Goal: Information Seeking & Learning: Check status

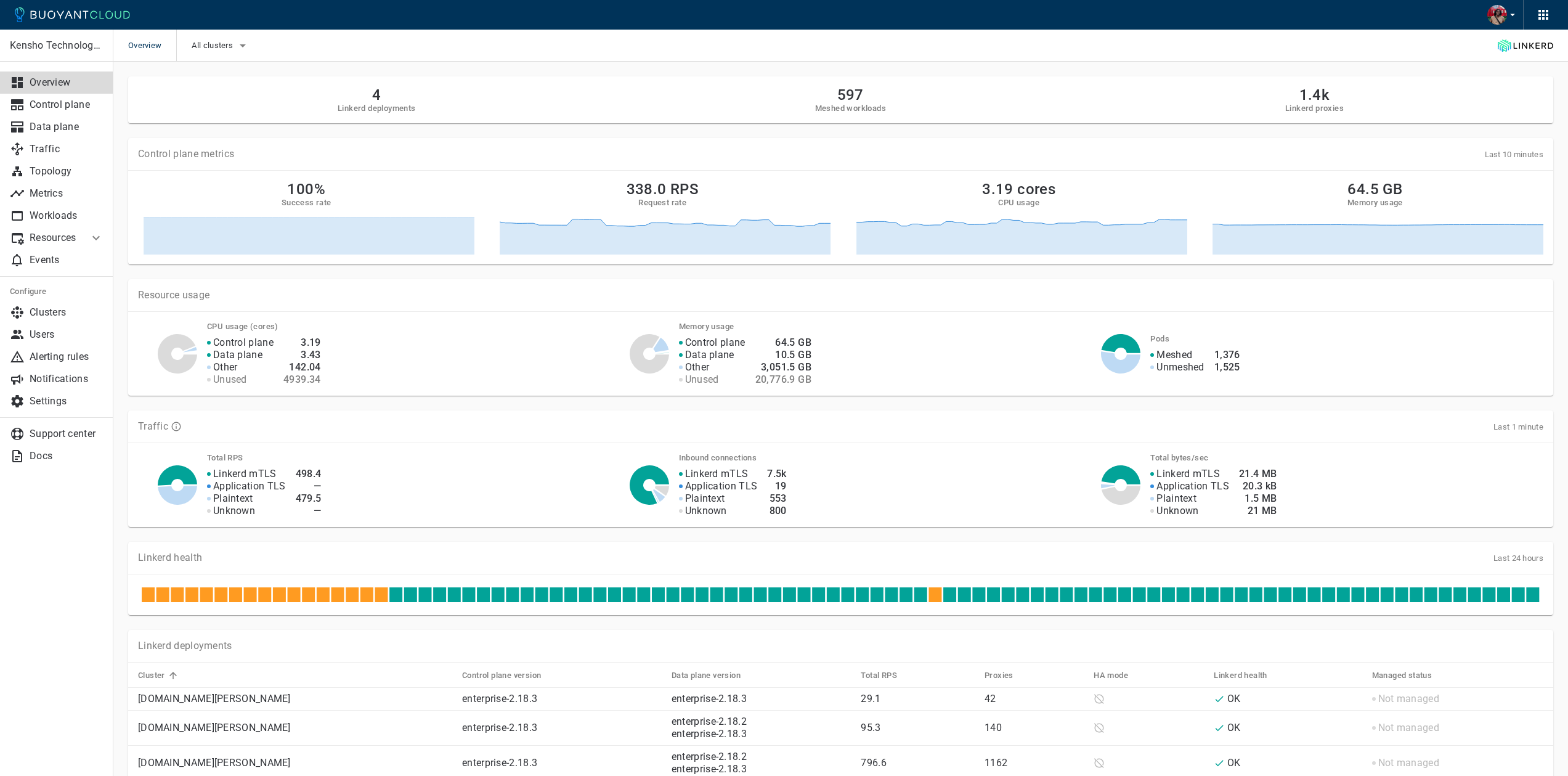
click at [835, 104] on h5 "Meshed workloads" at bounding box center [850, 109] width 71 height 10
click at [238, 43] on icon "button" at bounding box center [243, 46] width 15 height 15
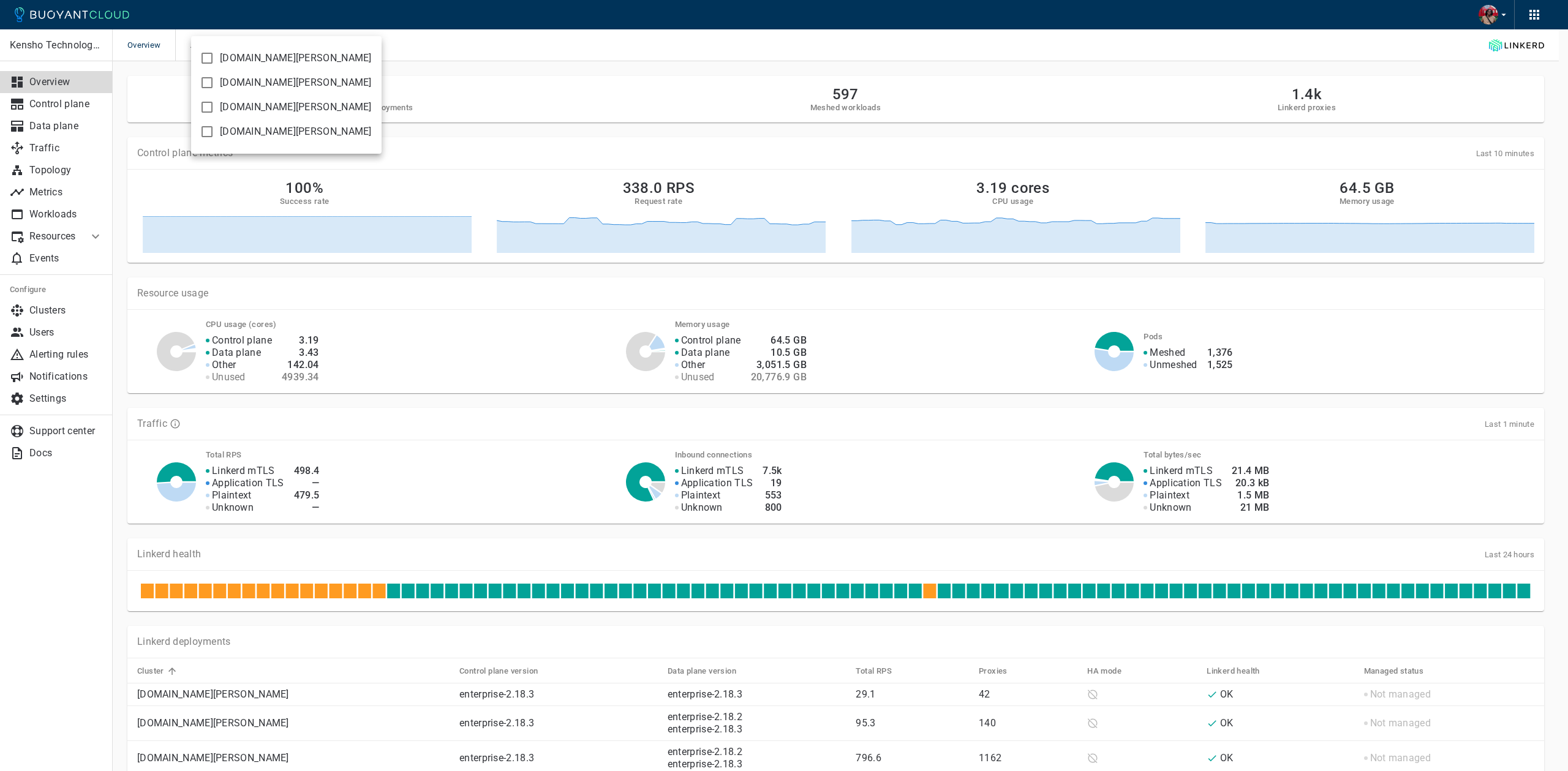
click at [489, 39] on div at bounding box center [784, 385] width 1568 height 771
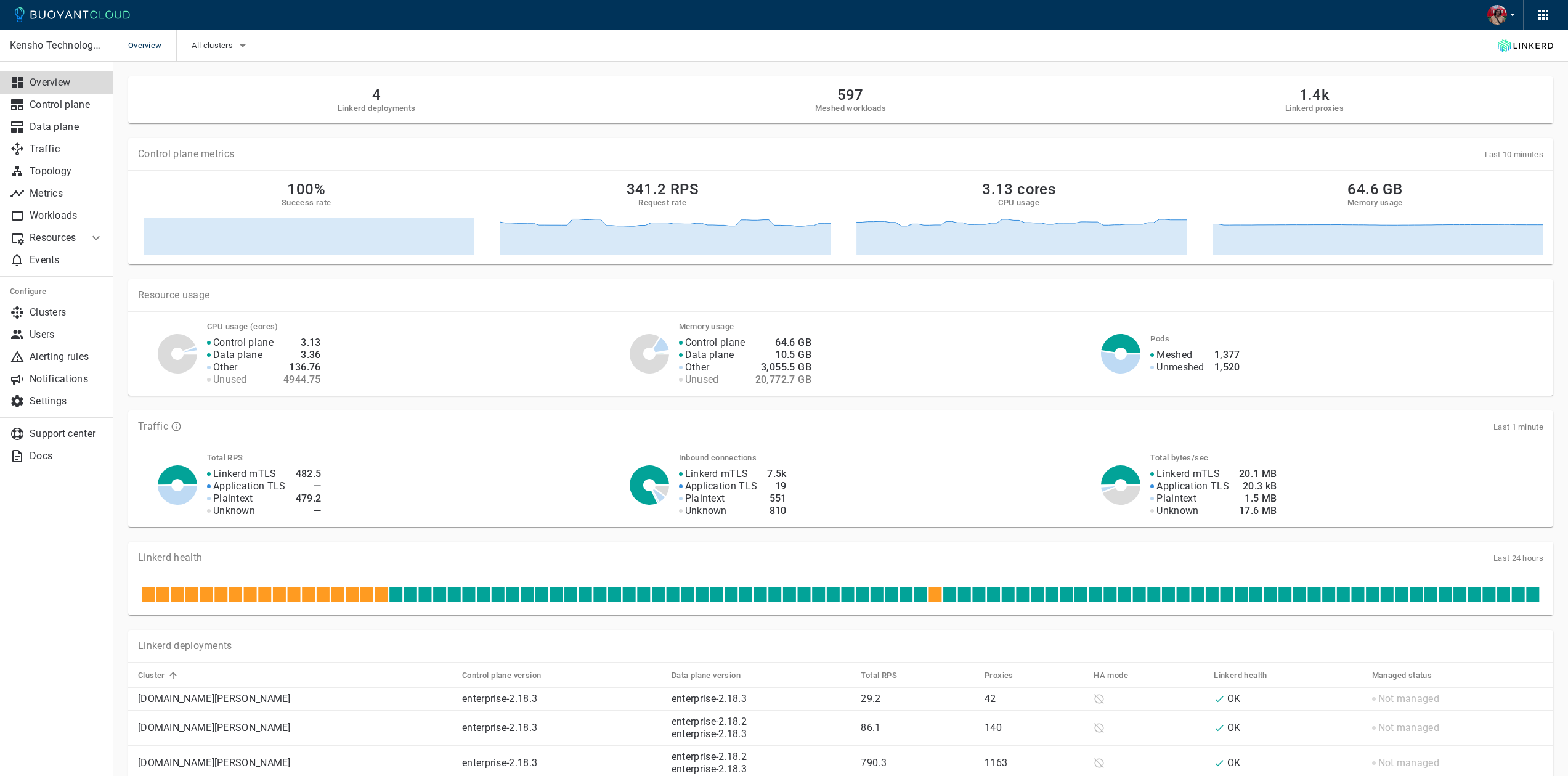
click at [55, 234] on p "Resources" at bounding box center [53, 238] width 49 height 13
click at [58, 212] on p "Workloads" at bounding box center [66, 216] width 74 height 13
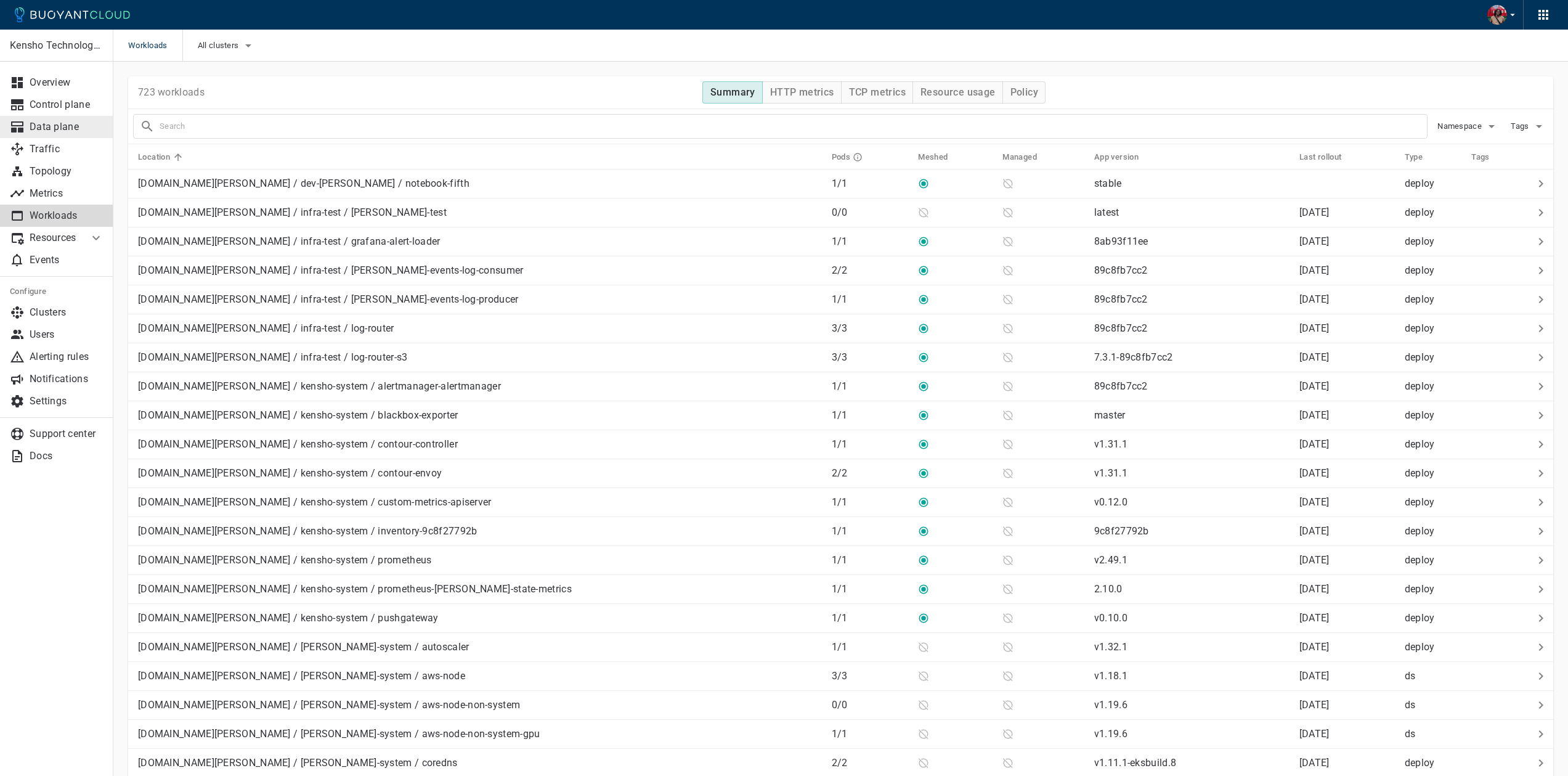
click at [83, 124] on p "Data plane" at bounding box center [66, 127] width 74 height 13
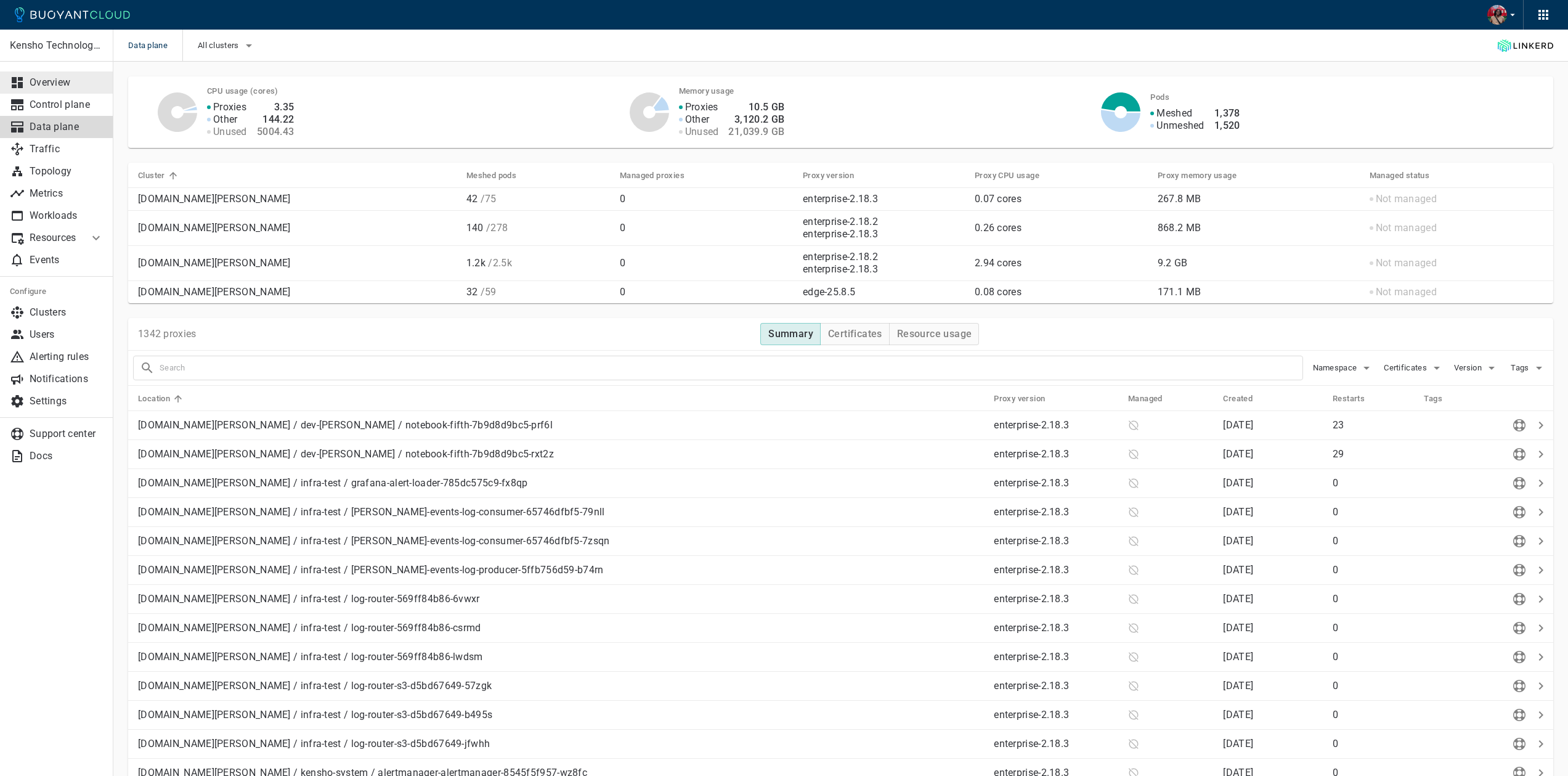
click at [87, 89] on link "Overview" at bounding box center [57, 83] width 114 height 23
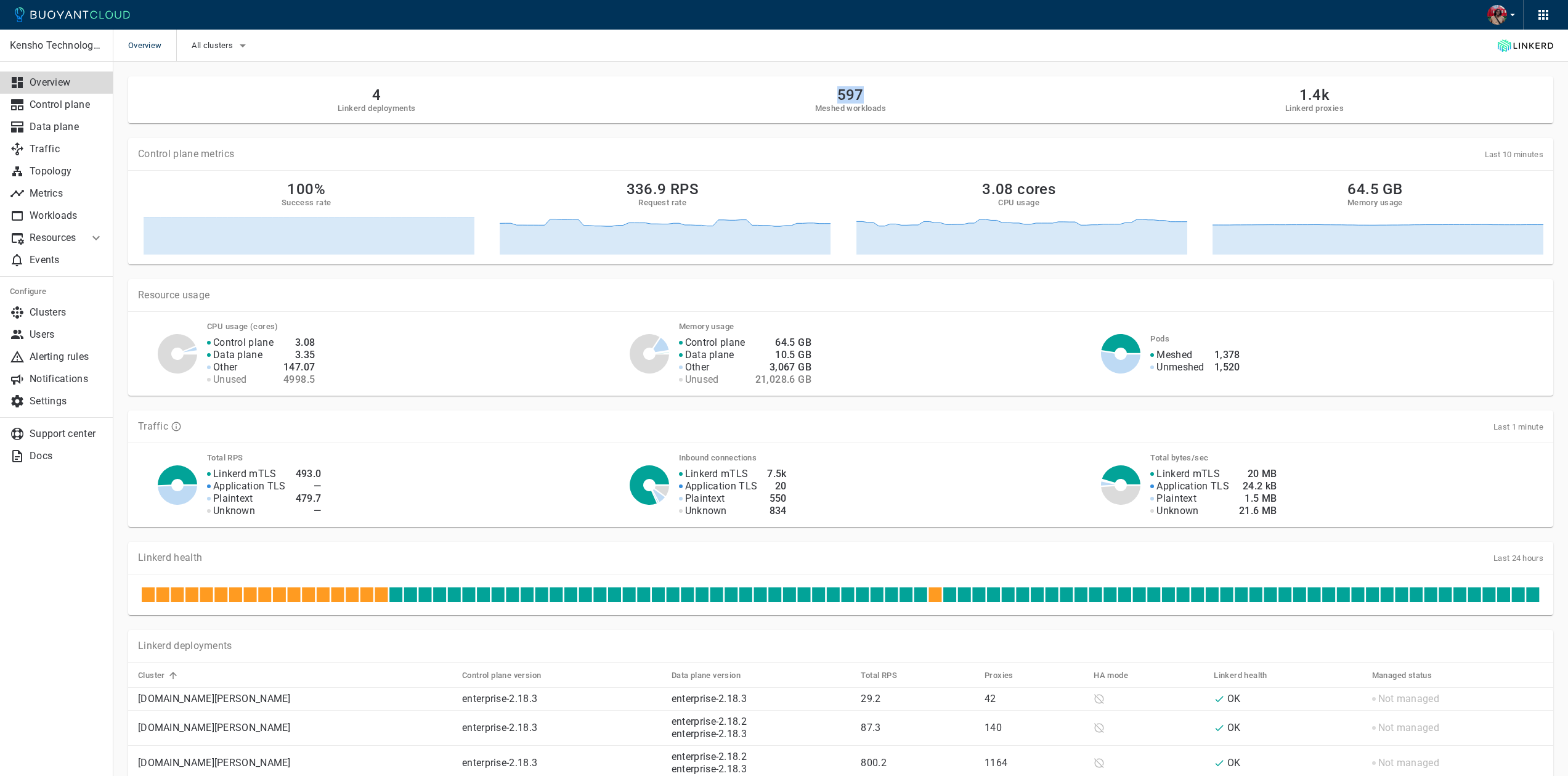
drag, startPoint x: 834, startPoint y: 86, endPoint x: 867, endPoint y: 97, distance: 34.8
click at [867, 97] on h2 "597" at bounding box center [850, 94] width 71 height 18
click at [74, 210] on p "Workloads" at bounding box center [66, 216] width 74 height 13
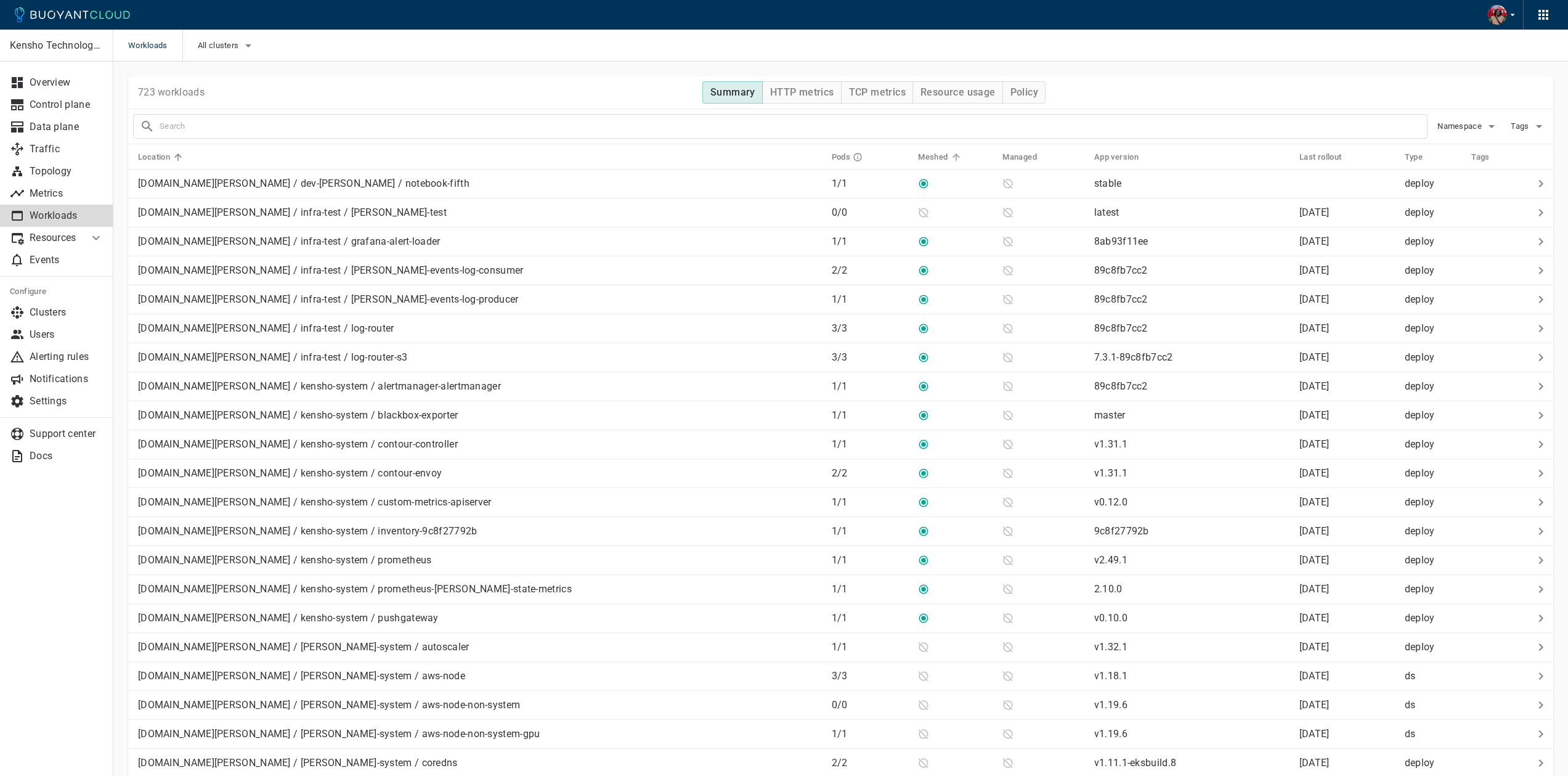
click at [918, 156] on h5 "Meshed" at bounding box center [933, 157] width 29 height 10
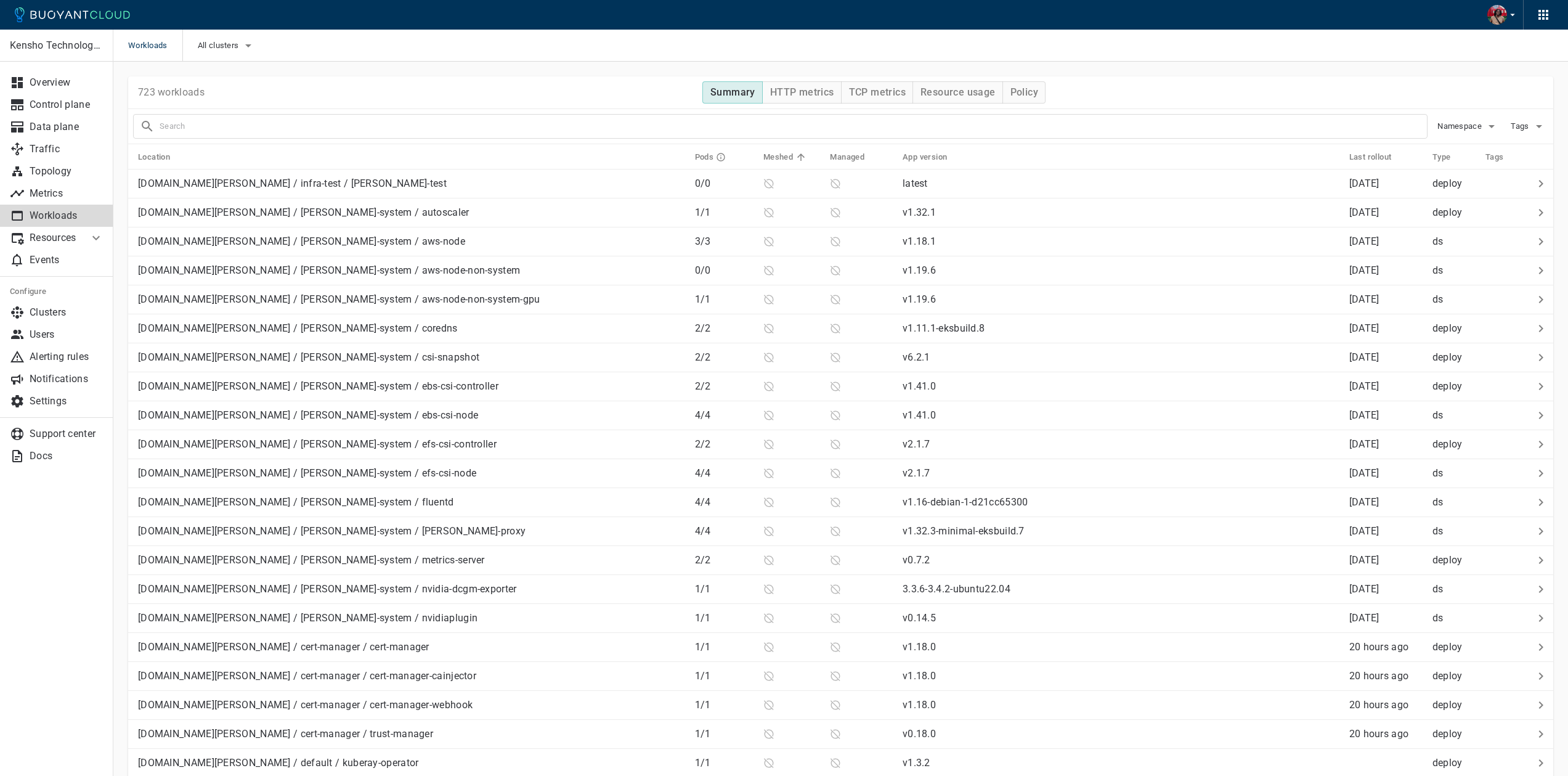
click at [796, 158] on icon at bounding box center [801, 157] width 11 height 11
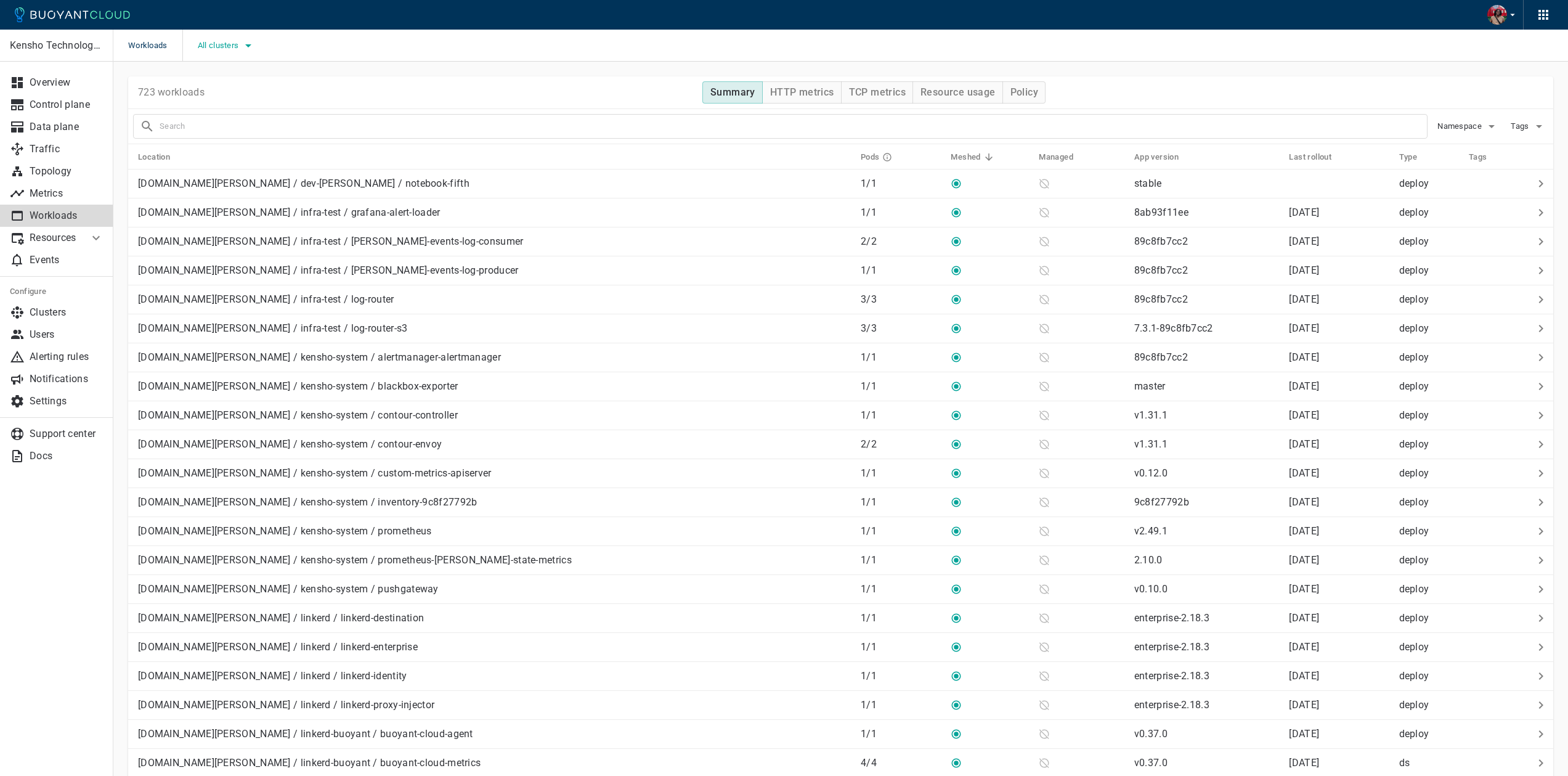
click at [245, 38] on icon "button" at bounding box center [249, 46] width 15 height 15
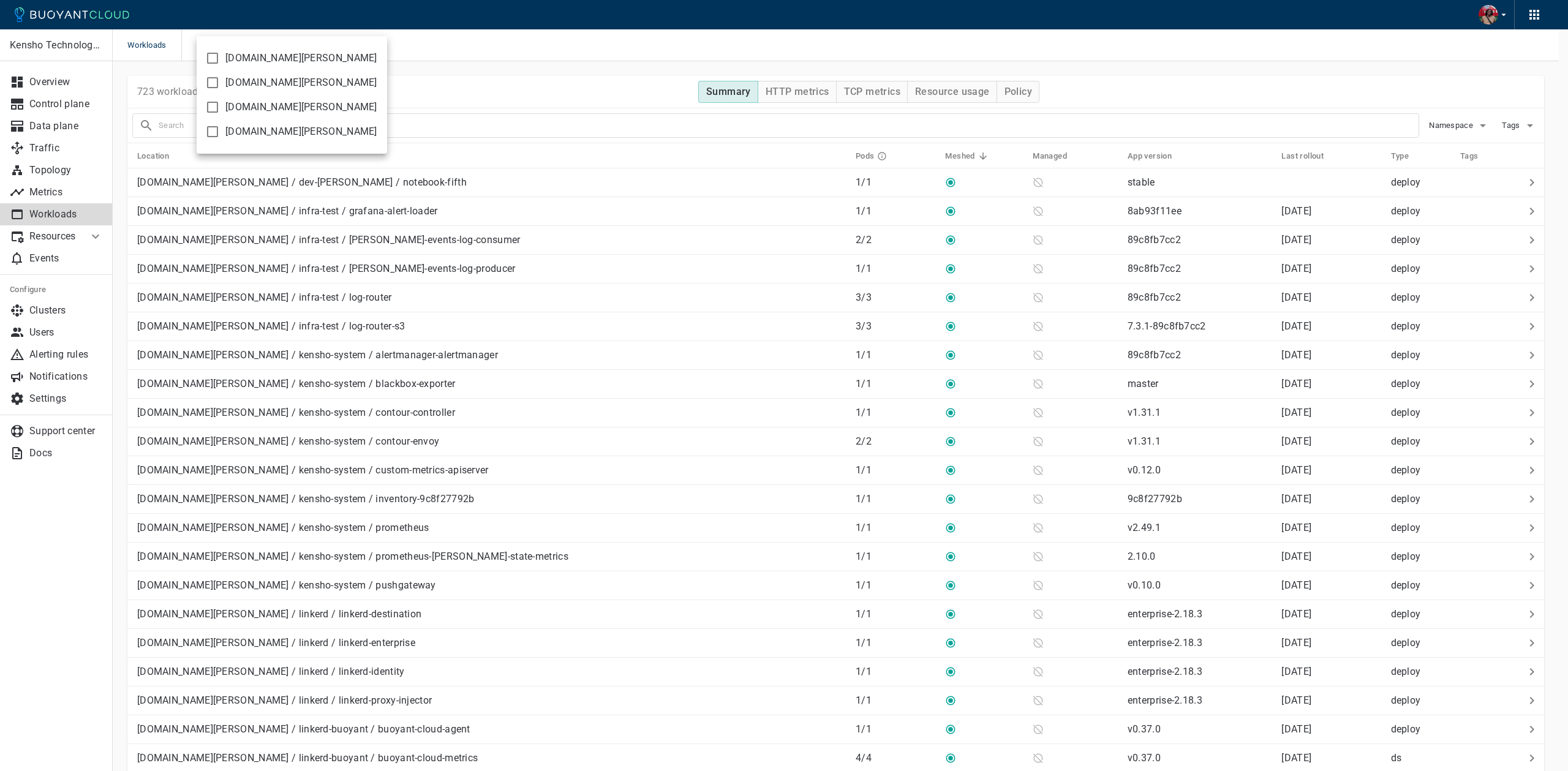
click at [249, 112] on span "[DOMAIN_NAME][PERSON_NAME]" at bounding box center [301, 107] width 152 height 12
click at [220, 112] on input "[DOMAIN_NAME][PERSON_NAME]" at bounding box center [212, 107] width 15 height 15
checkbox input "true"
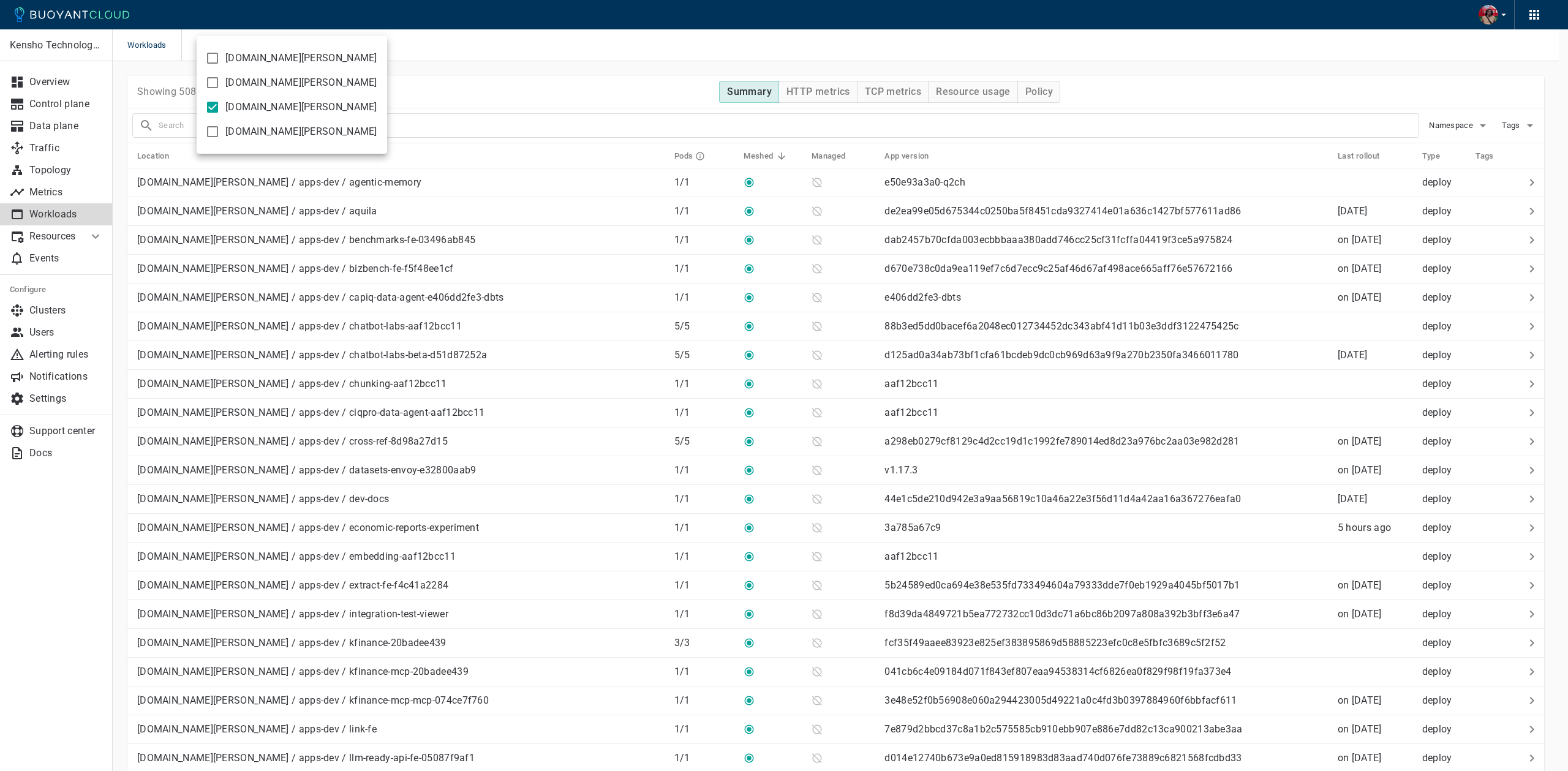
click at [700, 88] on div at bounding box center [784, 385] width 1568 height 771
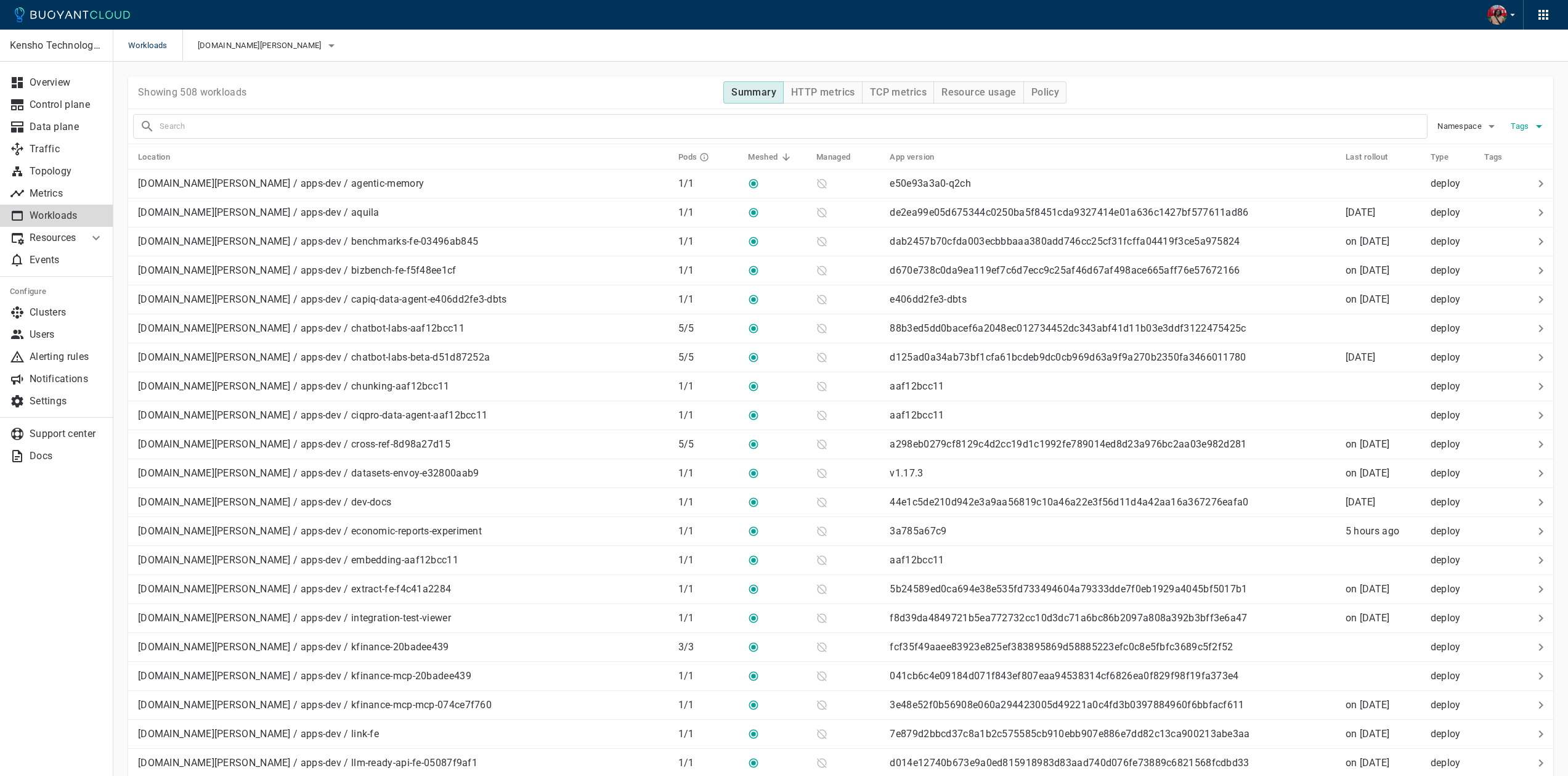
click at [1521, 128] on span "Tags" at bounding box center [1521, 126] width 20 height 10
click at [1523, 106] on div at bounding box center [788, 388] width 1577 height 776
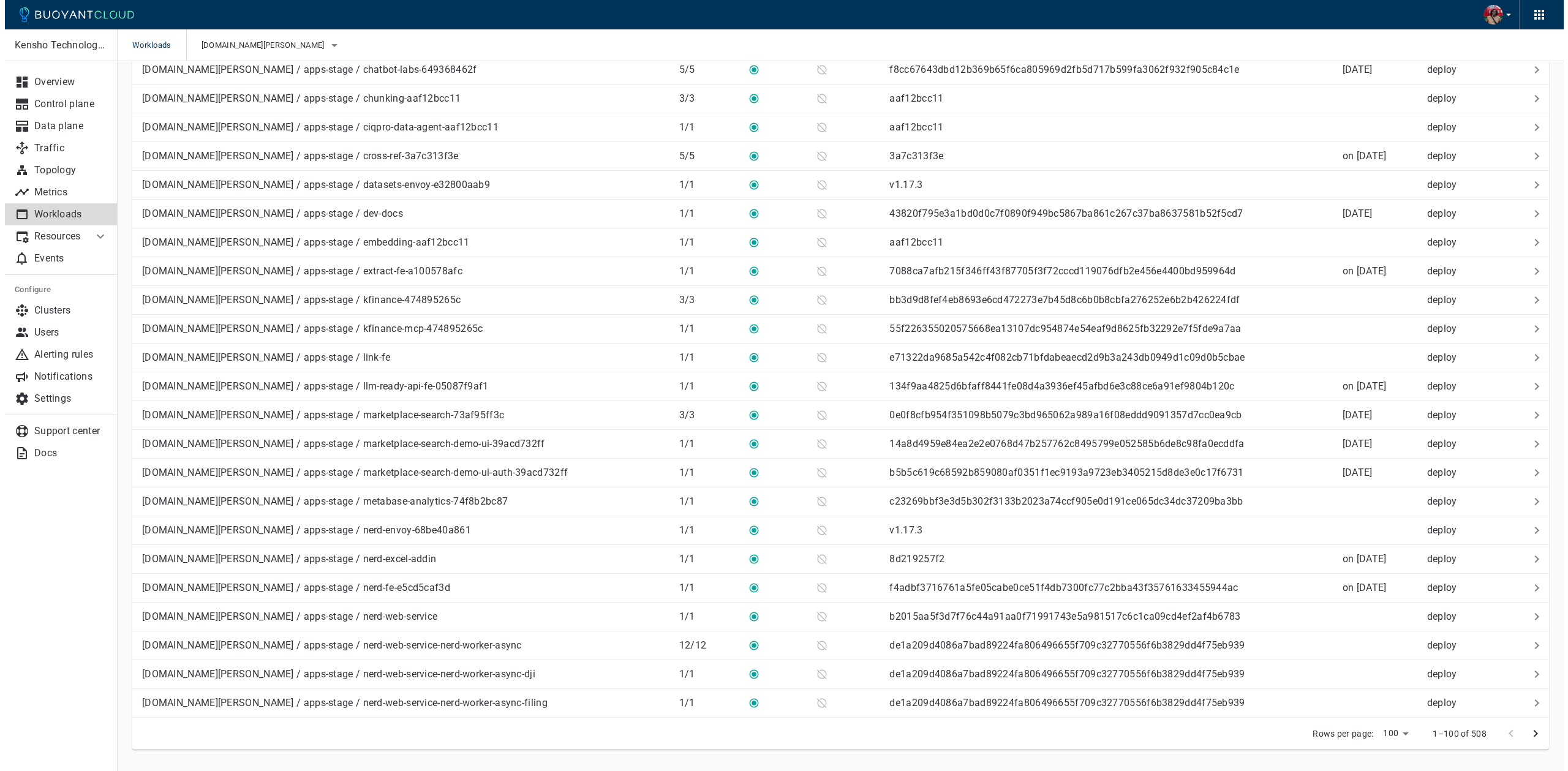
scroll to position [2357, 0]
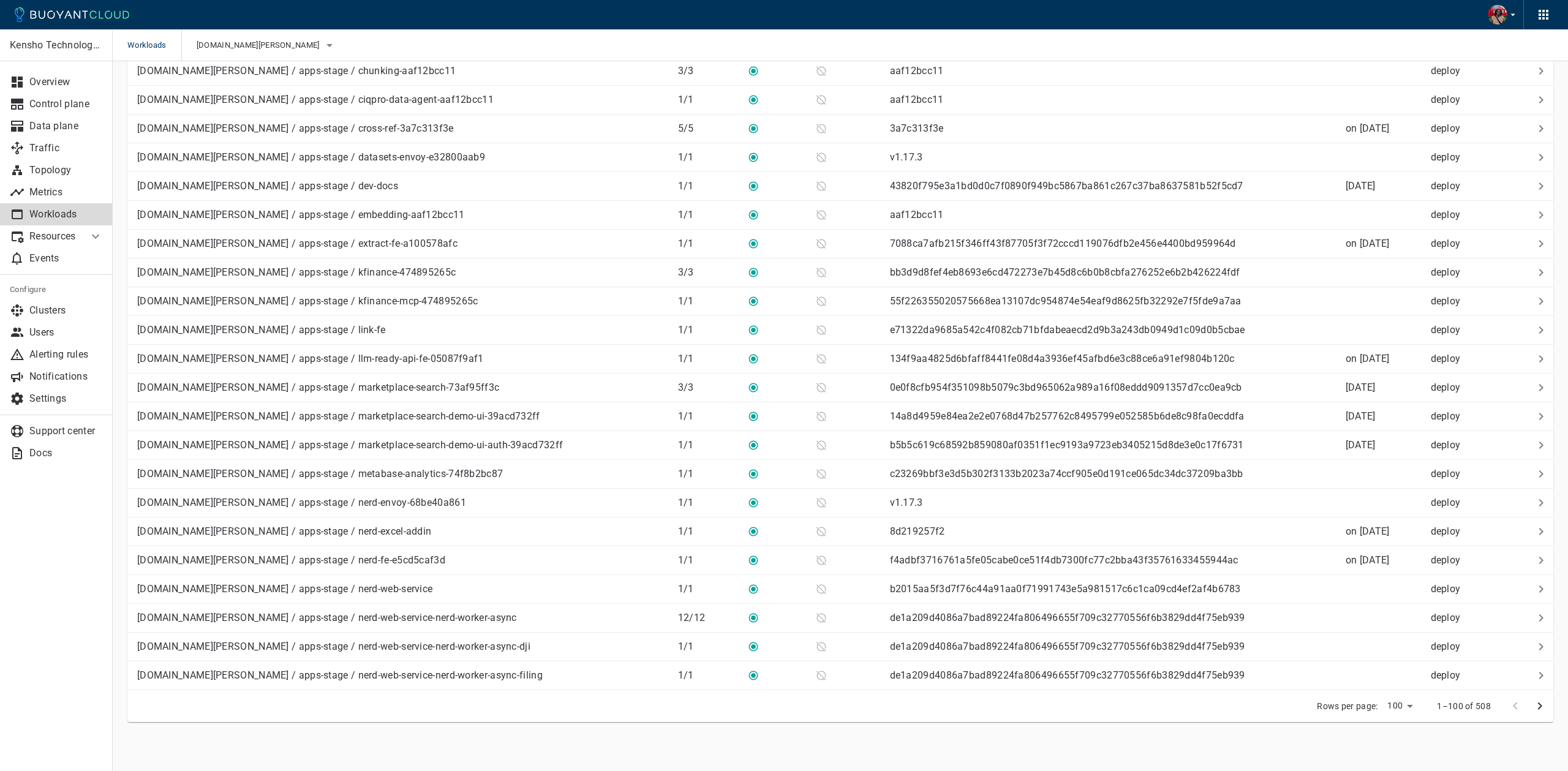
drag, startPoint x: 1399, startPoint y: 752, endPoint x: 1406, endPoint y: 746, distance: 9.2
click at [1399, 747] on li "500" at bounding box center [1391, 745] width 37 height 22
type input "500"
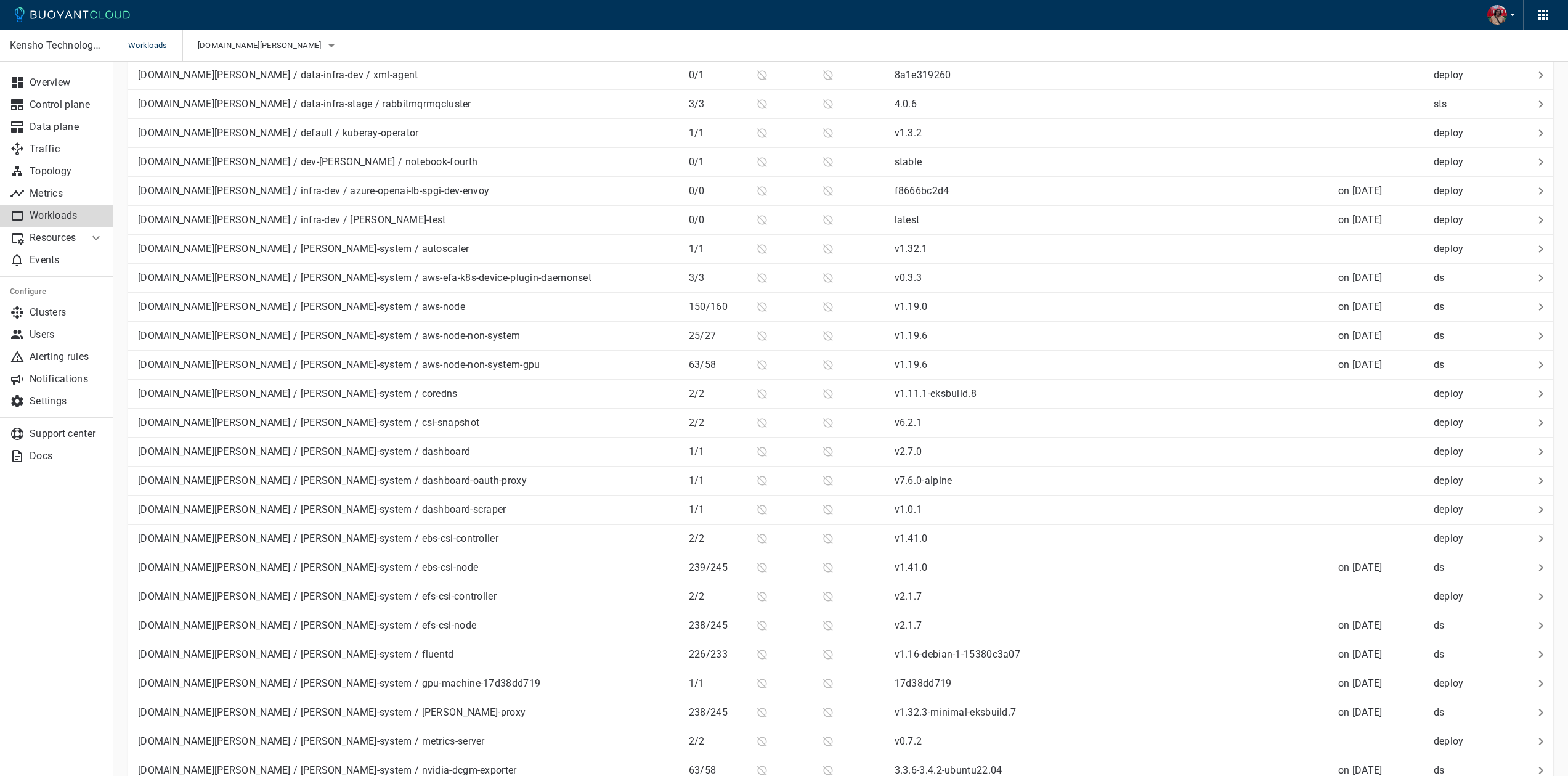
scroll to position [13962, 0]
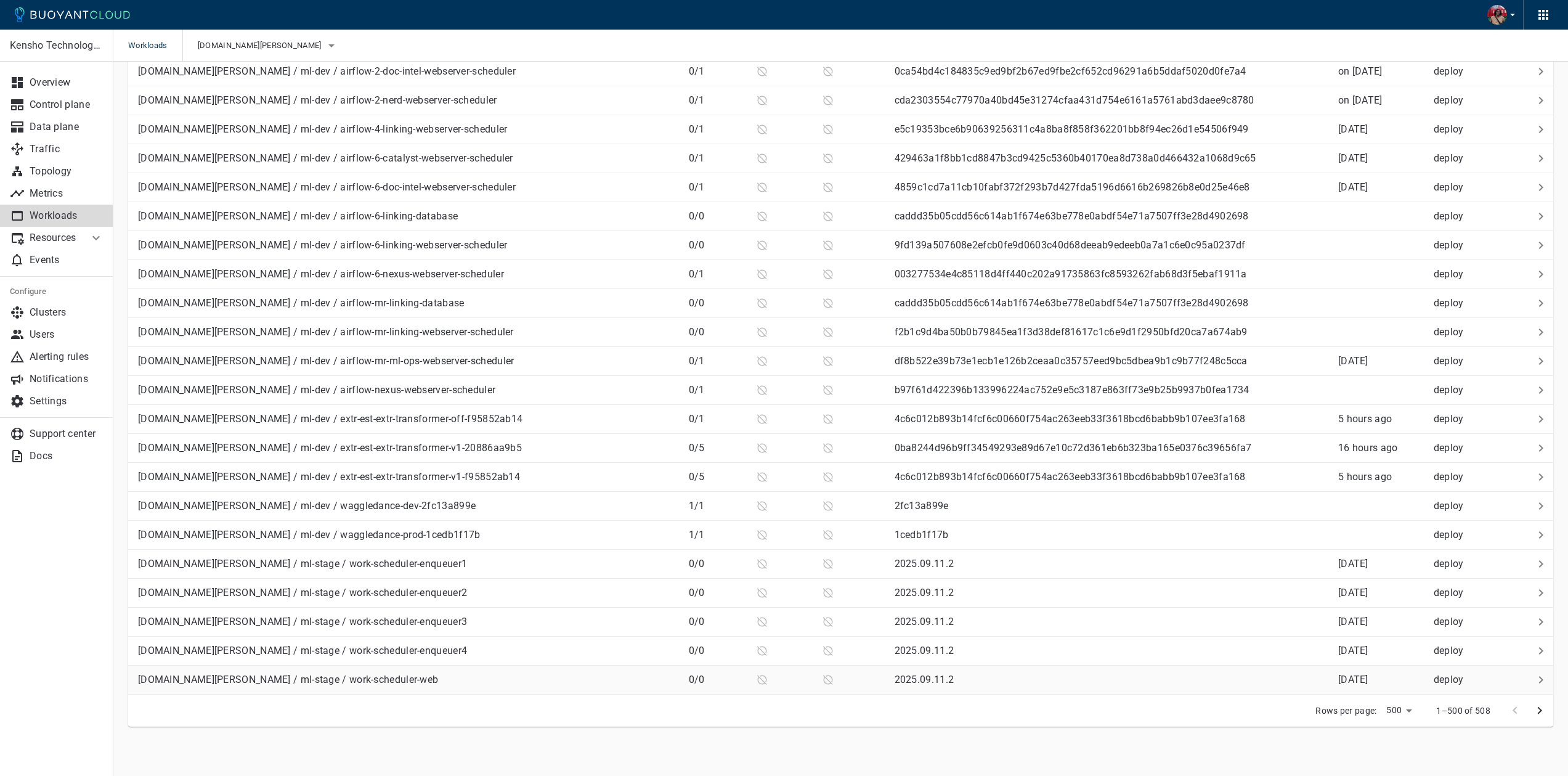
click at [1536, 680] on icon at bounding box center [1541, 680] width 15 height 15
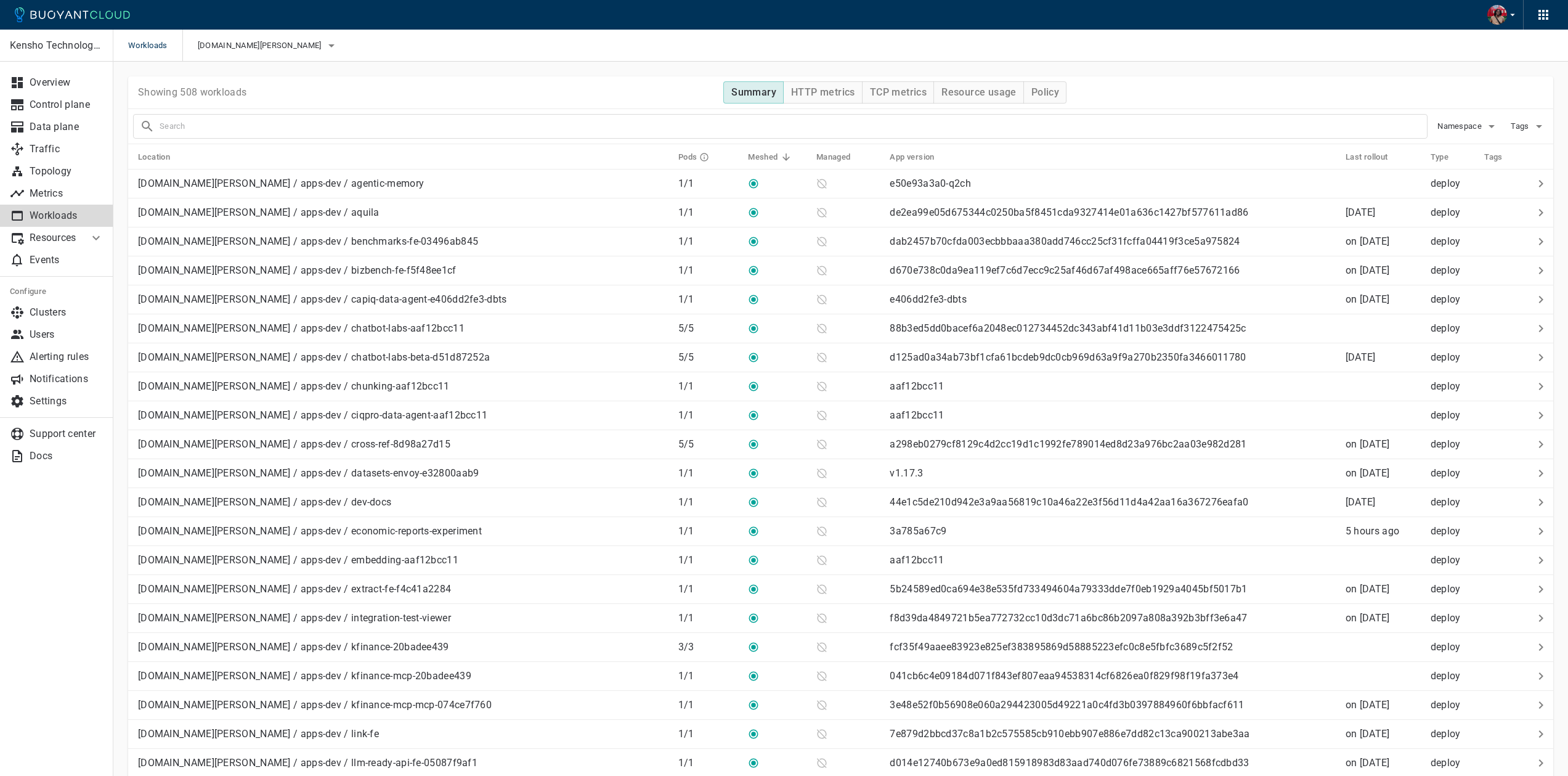
scroll to position [2372, 0]
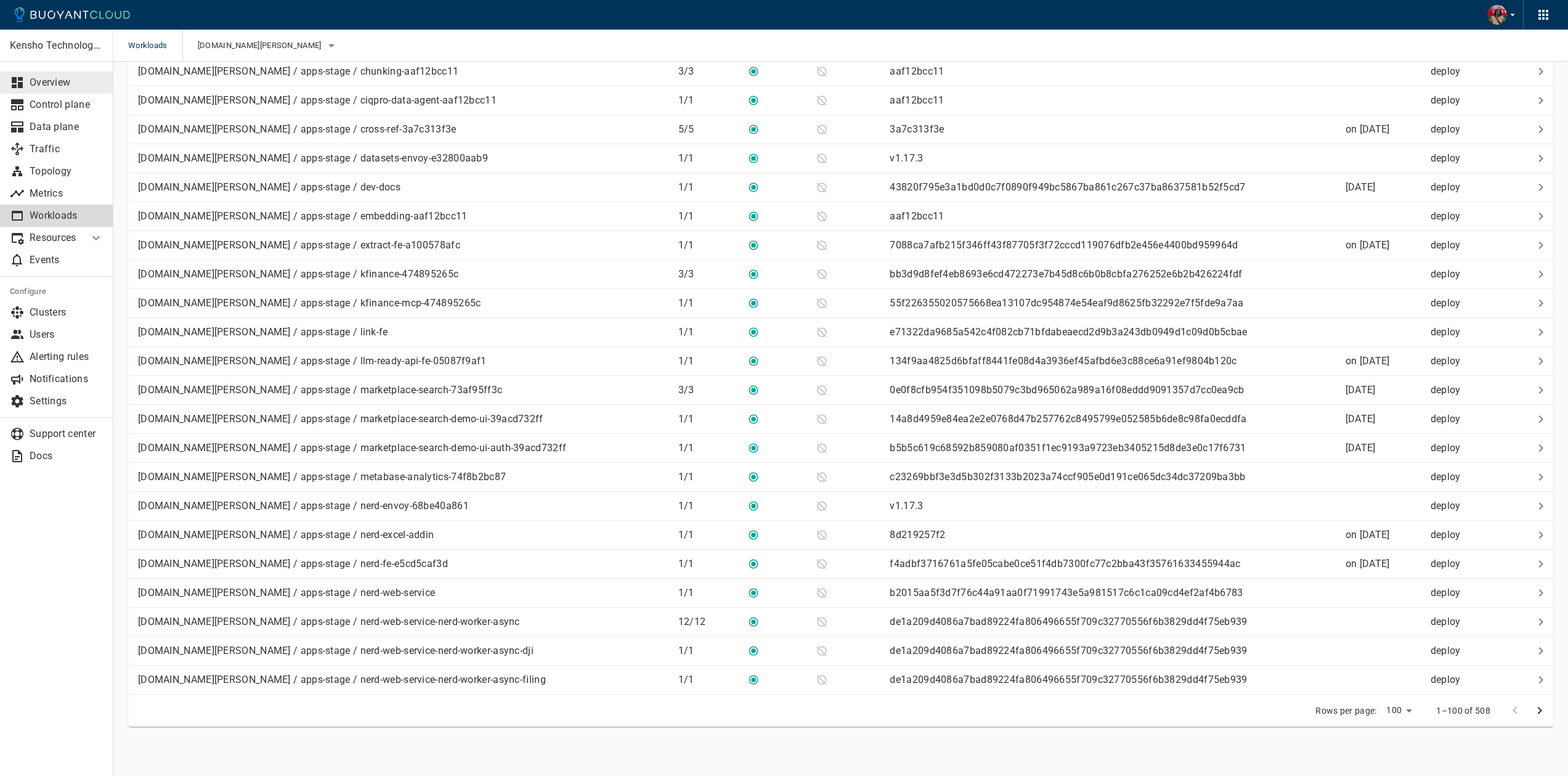
click at [98, 81] on p "Overview" at bounding box center [66, 83] width 74 height 13
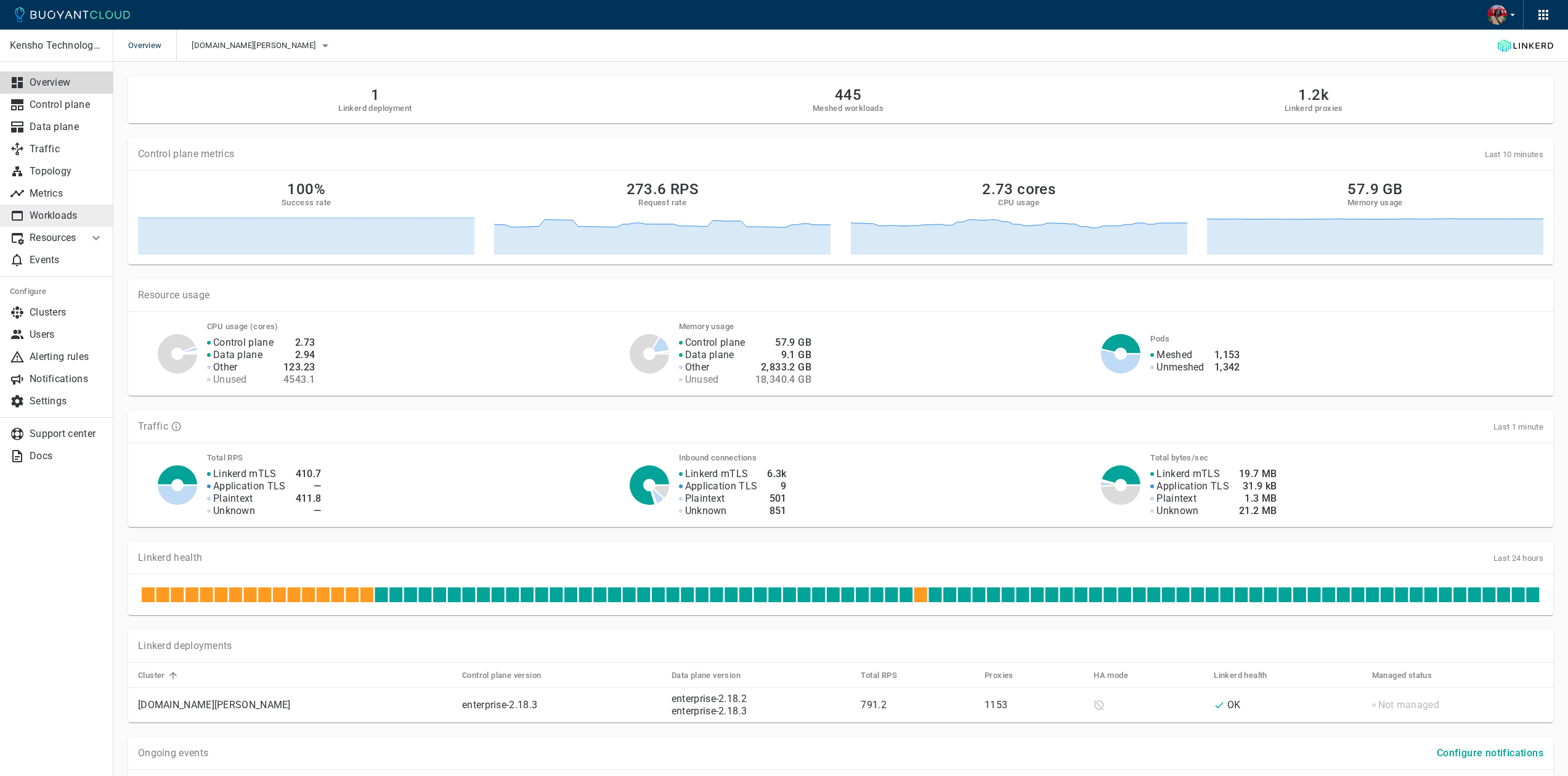
click at [68, 215] on p "Workloads" at bounding box center [66, 216] width 74 height 13
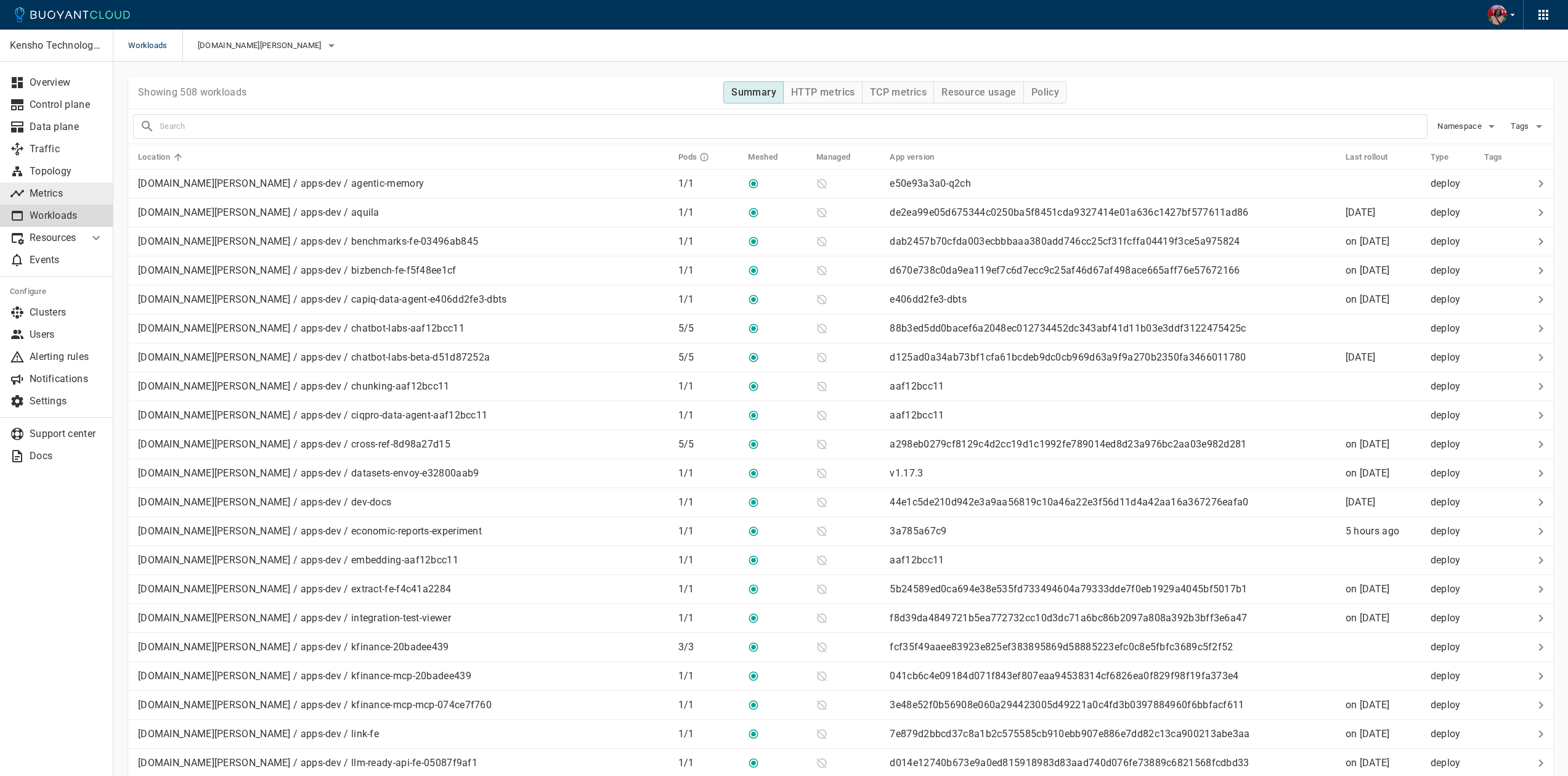
click at [63, 187] on p "Metrics" at bounding box center [66, 193] width 74 height 13
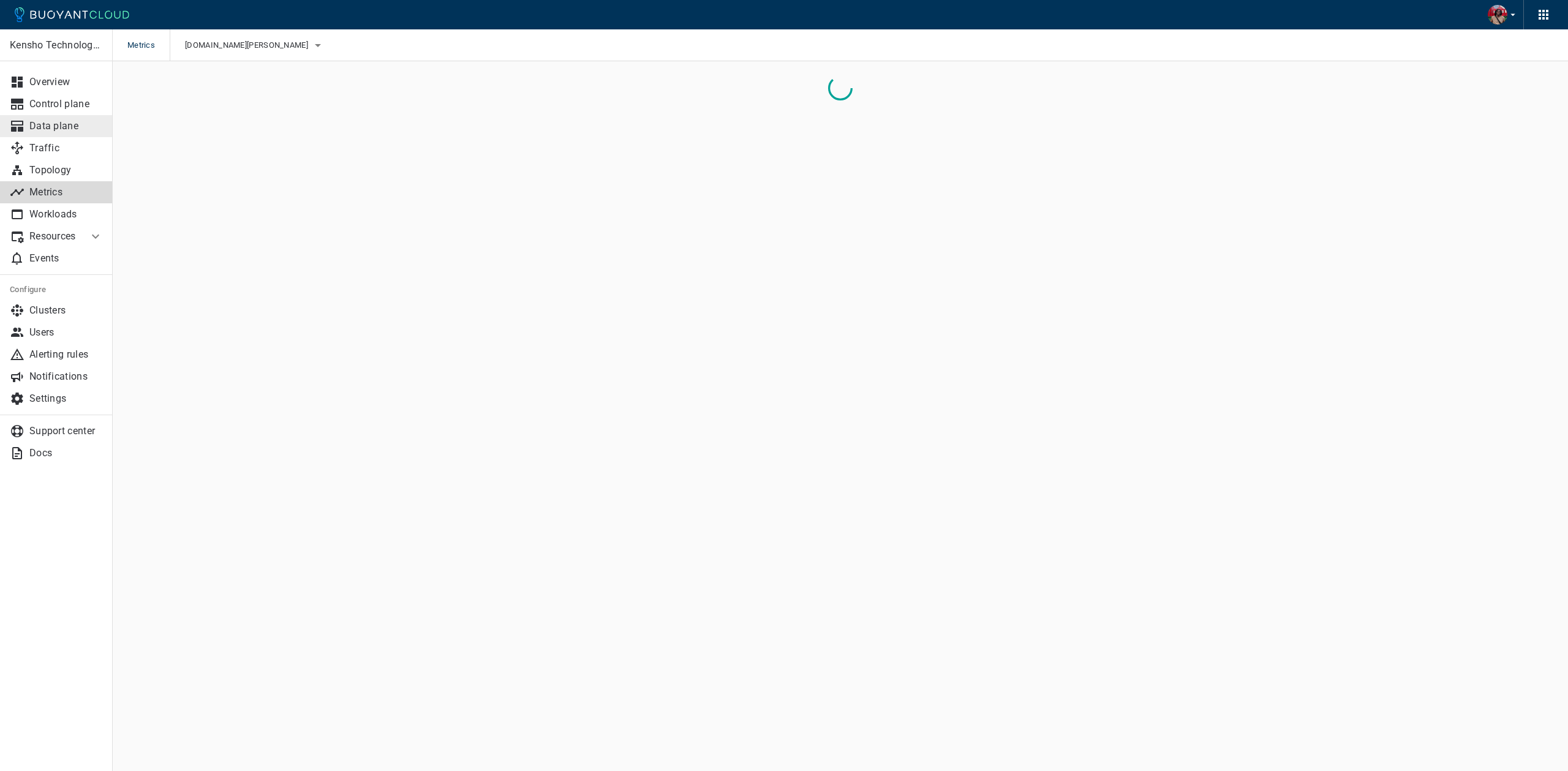
click at [74, 123] on p "Data plane" at bounding box center [66, 126] width 74 height 12
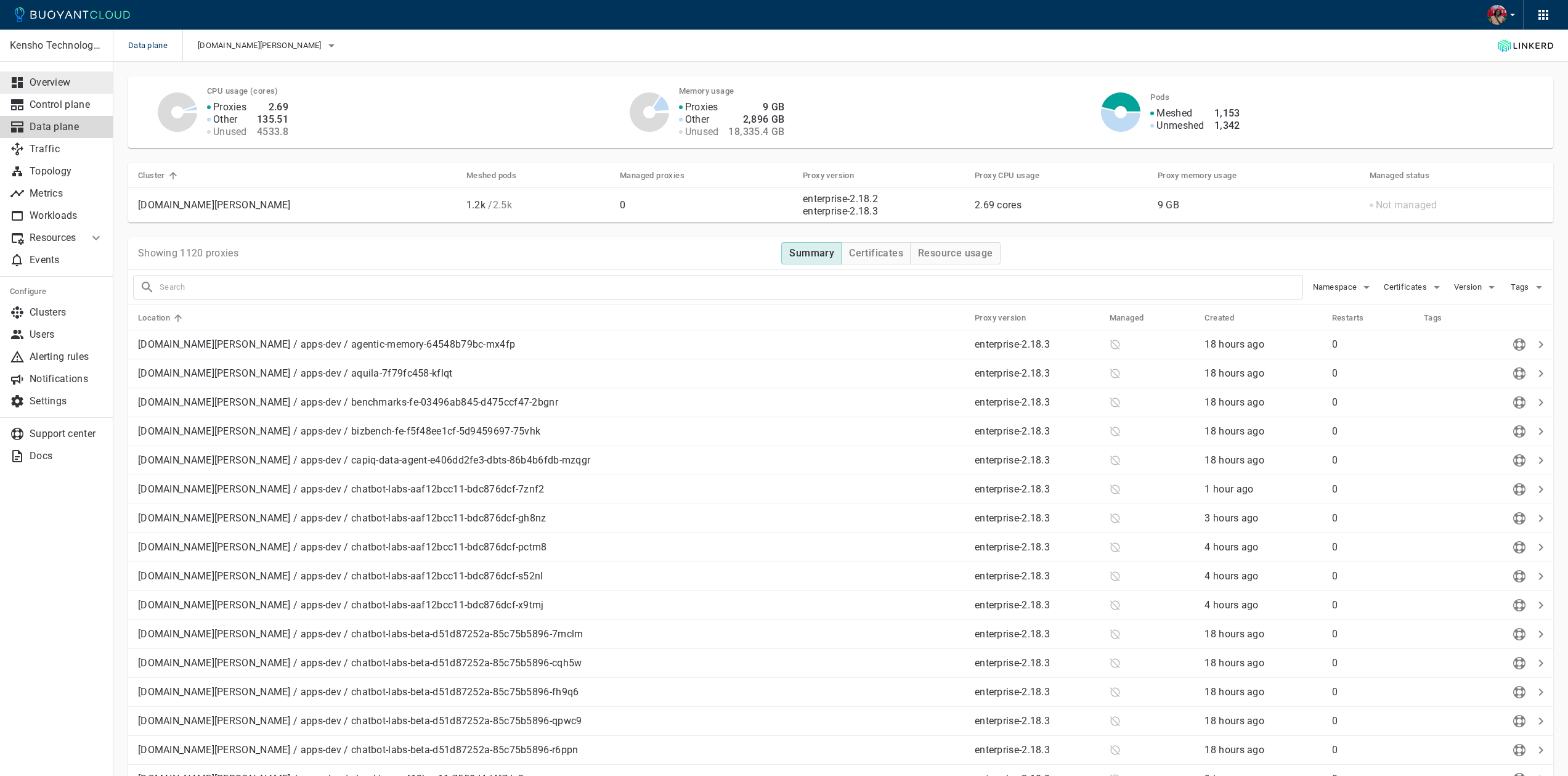
click at [74, 90] on link "Overview" at bounding box center [57, 83] width 114 height 23
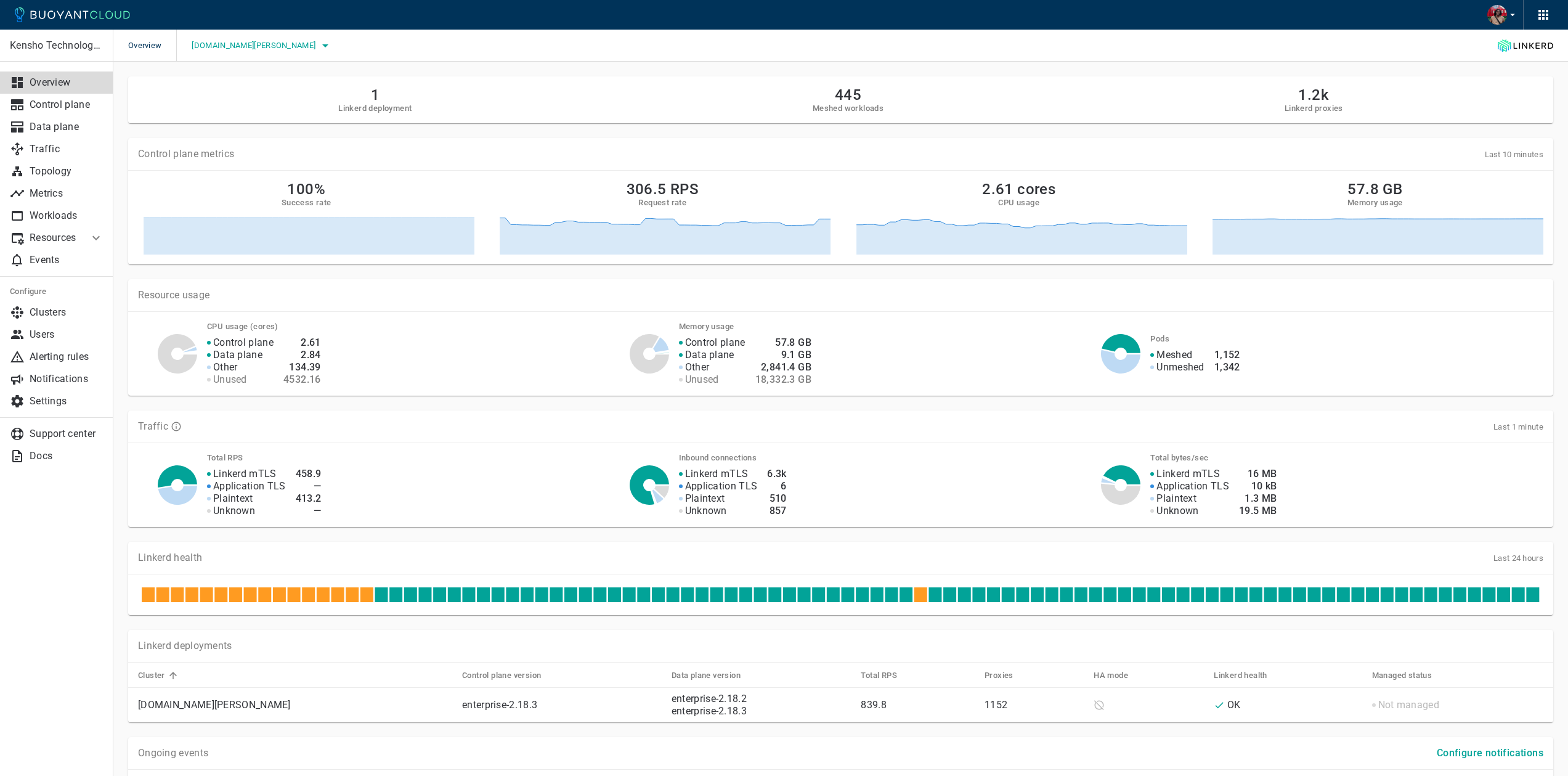
click at [318, 47] on icon "button" at bounding box center [326, 46] width 15 height 15
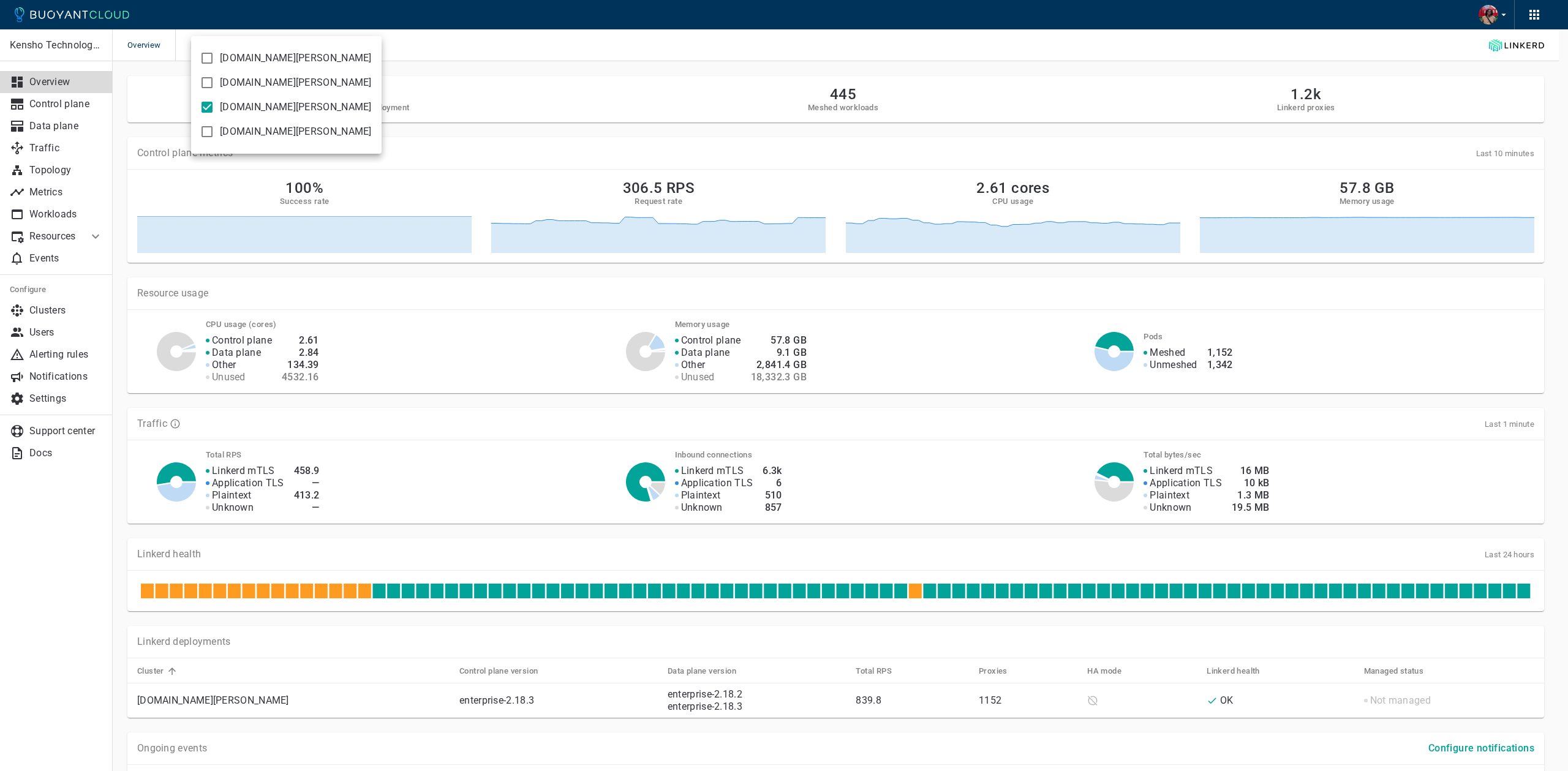
drag, startPoint x: 195, startPoint y: 46, endPoint x: 204, endPoint y: 56, distance: 13.5
click at [198, 48] on label "[DOMAIN_NAME][PERSON_NAME]" at bounding box center [283, 58] width 178 height 25
click at [200, 51] on input "[DOMAIN_NAME][PERSON_NAME]" at bounding box center [208, 58] width 15 height 15
checkbox input "true"
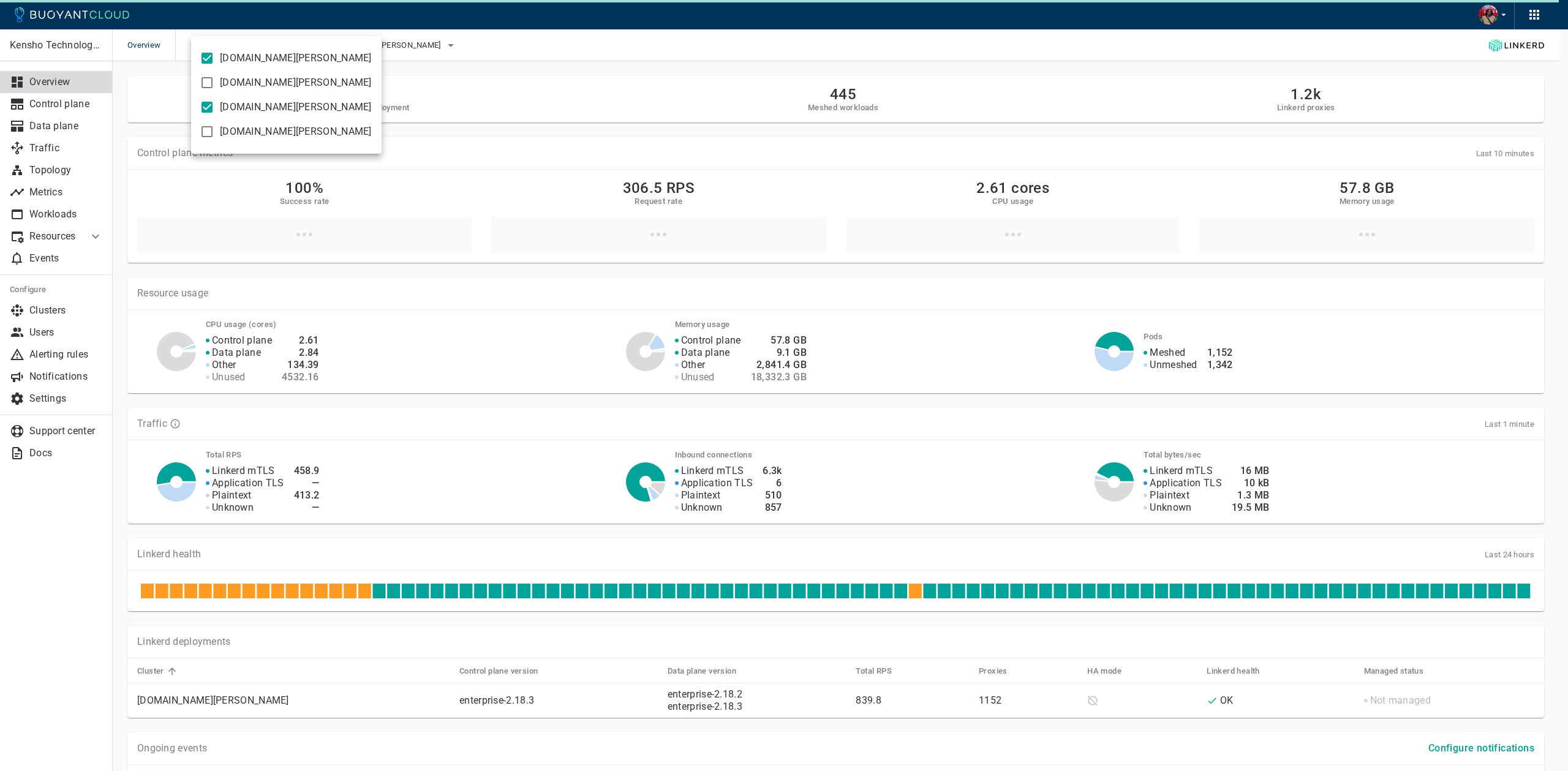
click at [209, 79] on input "[DOMAIN_NAME][PERSON_NAME]" at bounding box center [208, 83] width 15 height 15
checkbox input "true"
click at [210, 125] on input "[DOMAIN_NAME][PERSON_NAME]" at bounding box center [208, 132] width 15 height 15
checkbox input "true"
click at [541, 60] on div at bounding box center [784, 385] width 1568 height 771
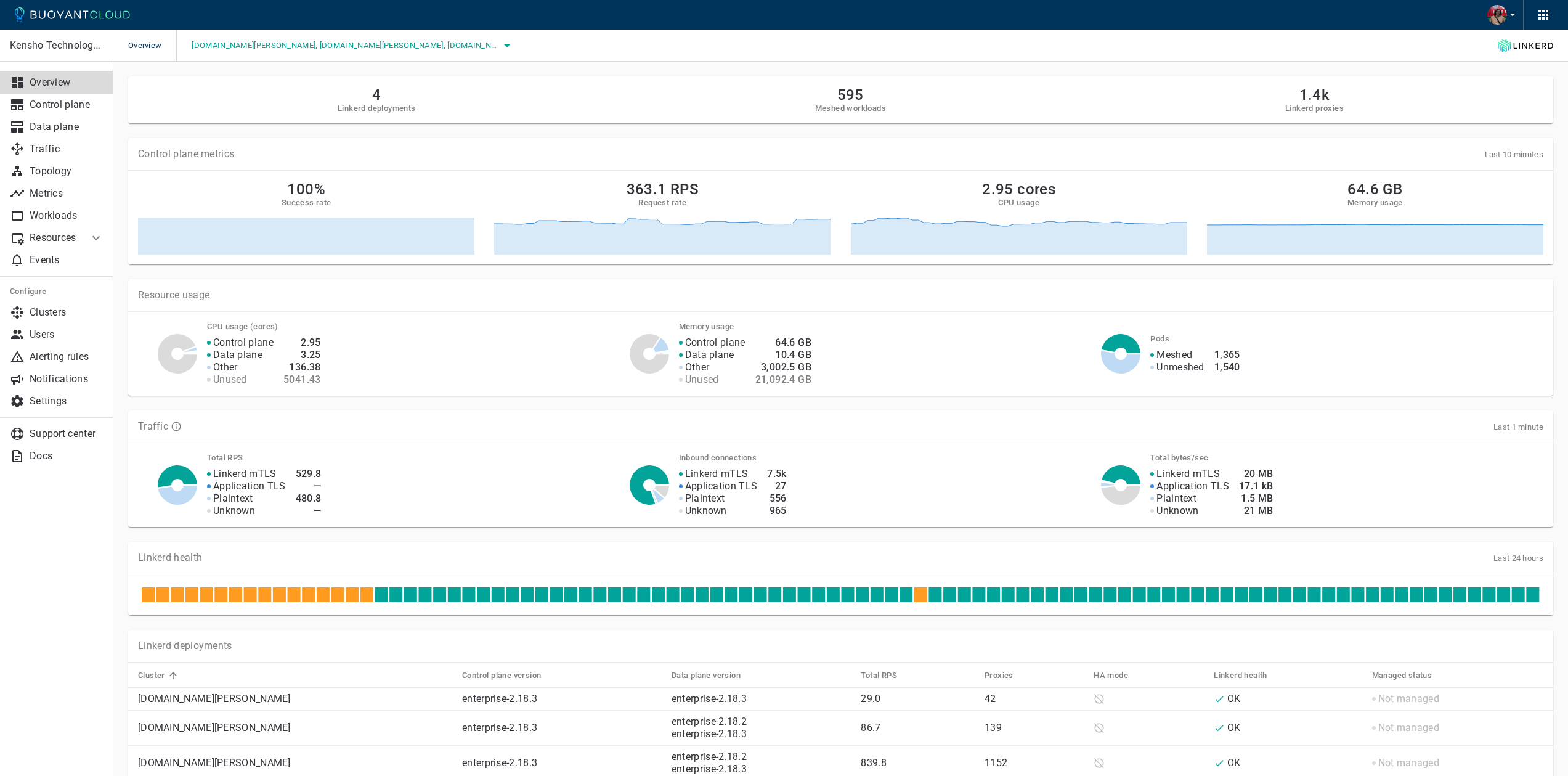
click at [477, 44] on span "alpha-west.kube.kensho.com, alpha.kube.kensho.com, beta.kube.kensho.com, hydra-…" at bounding box center [346, 46] width 308 height 10
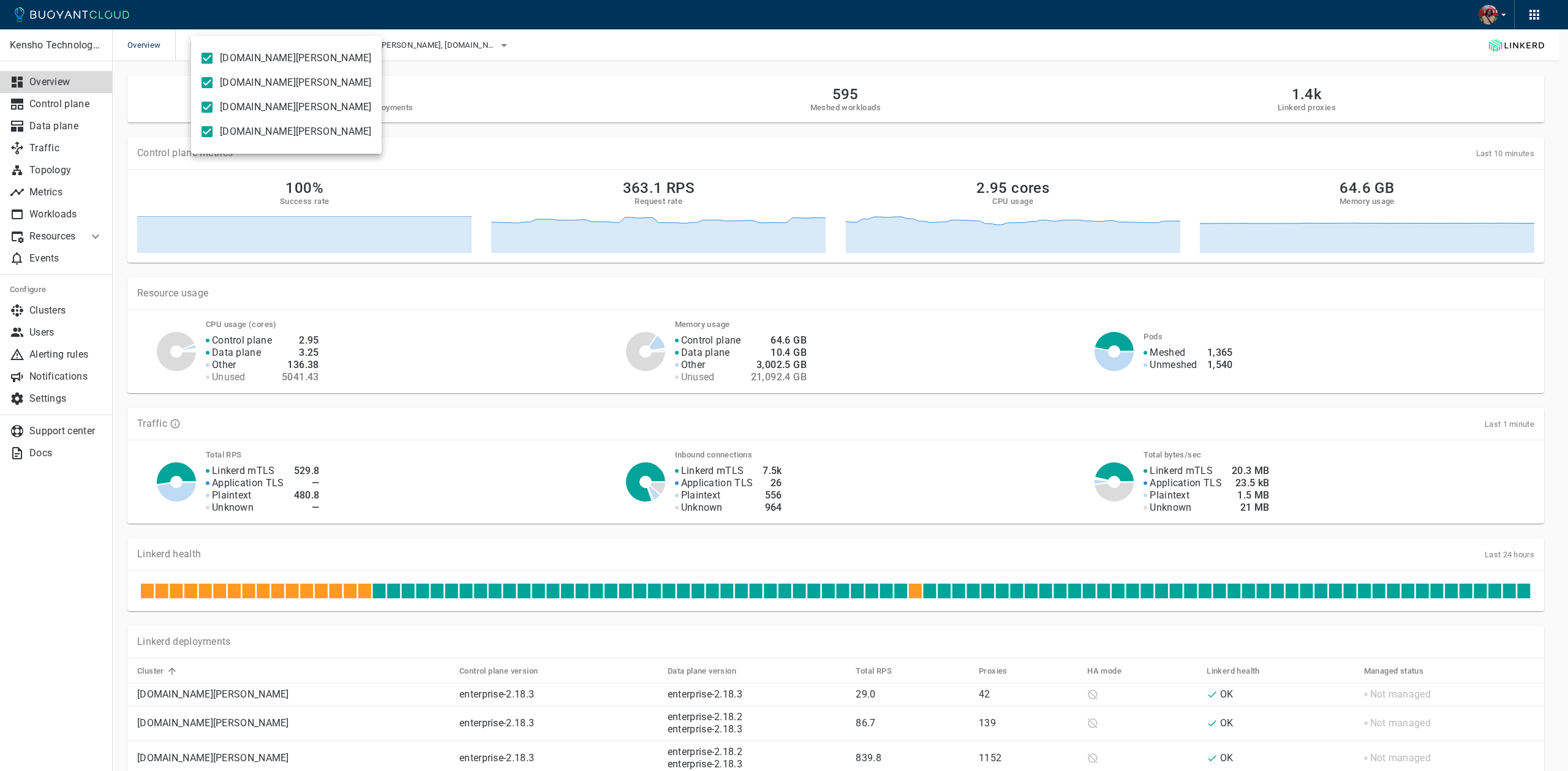
click at [227, 111] on span "[DOMAIN_NAME][PERSON_NAME]" at bounding box center [296, 107] width 152 height 12
click at [214, 111] on input "[DOMAIN_NAME][PERSON_NAME]" at bounding box center [208, 107] width 15 height 15
checkbox input "false"
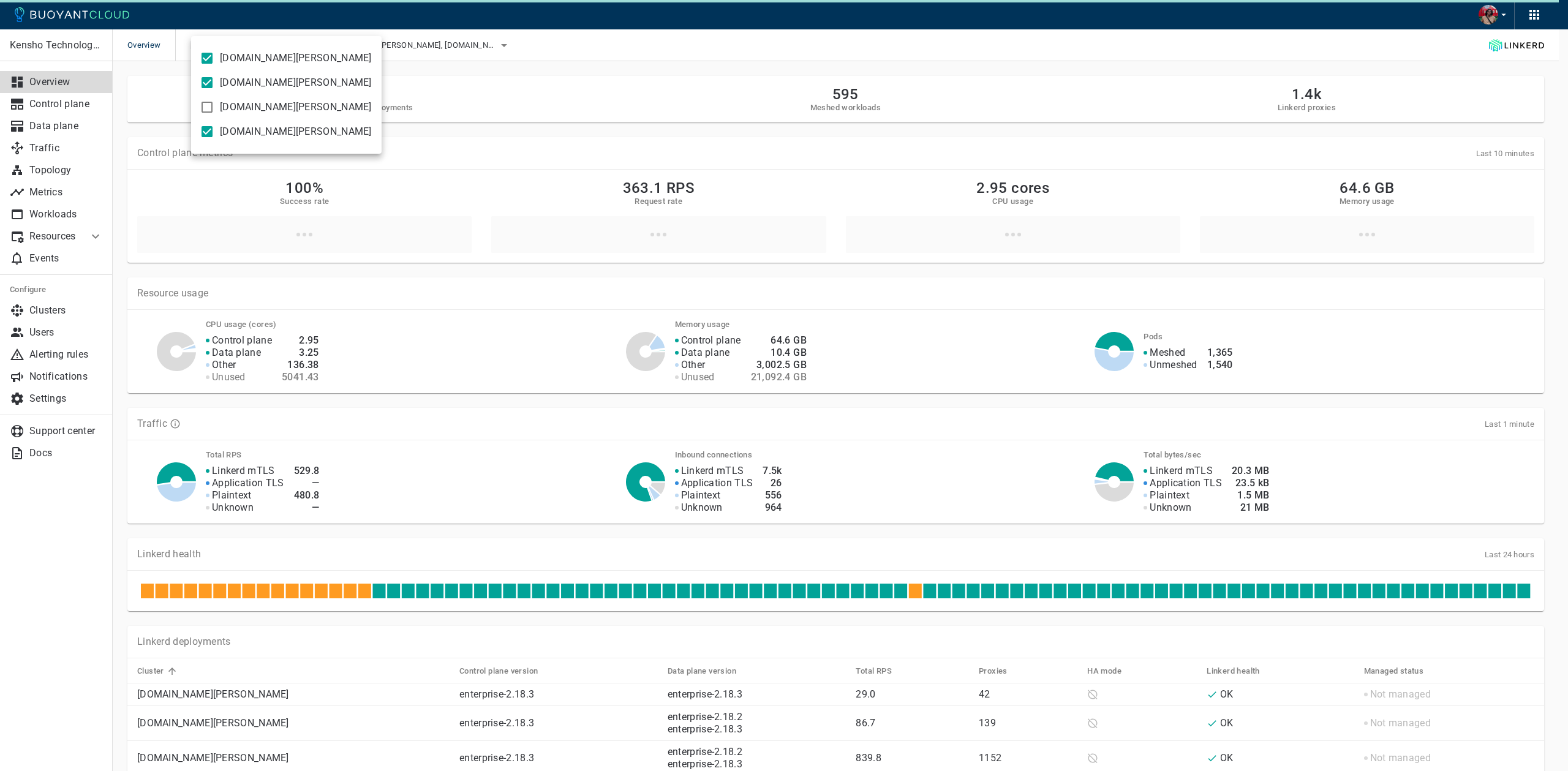
click at [227, 129] on span "[DOMAIN_NAME][PERSON_NAME]" at bounding box center [296, 131] width 152 height 12
click at [214, 129] on input "[DOMAIN_NAME][PERSON_NAME]" at bounding box center [208, 132] width 15 height 15
checkbox input "false"
click at [232, 78] on span "[DOMAIN_NAME][PERSON_NAME]" at bounding box center [296, 82] width 152 height 12
click at [214, 78] on input "[DOMAIN_NAME][PERSON_NAME]" at bounding box center [208, 83] width 15 height 15
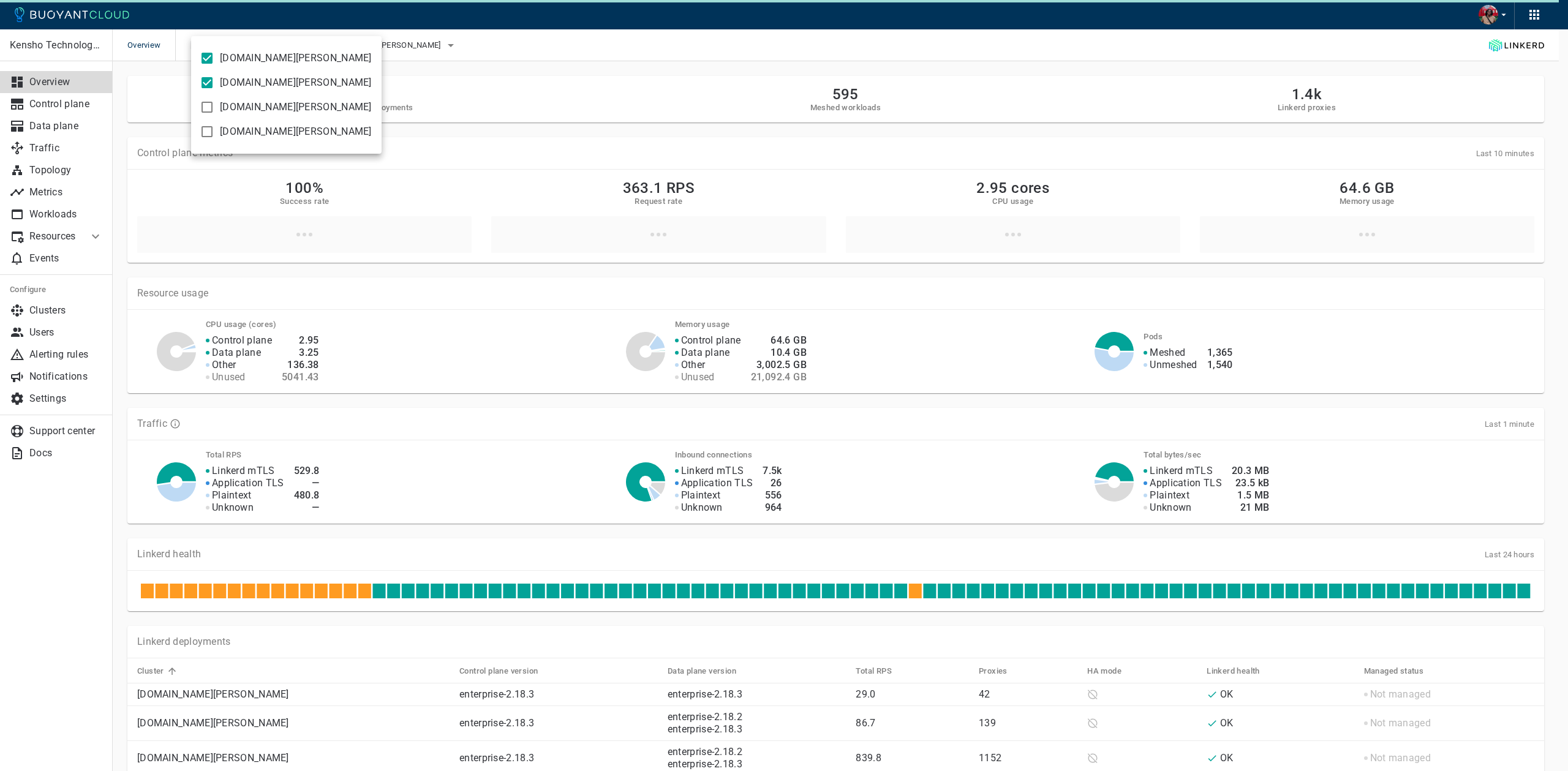
checkbox input "false"
click at [518, 93] on div at bounding box center [784, 385] width 1568 height 771
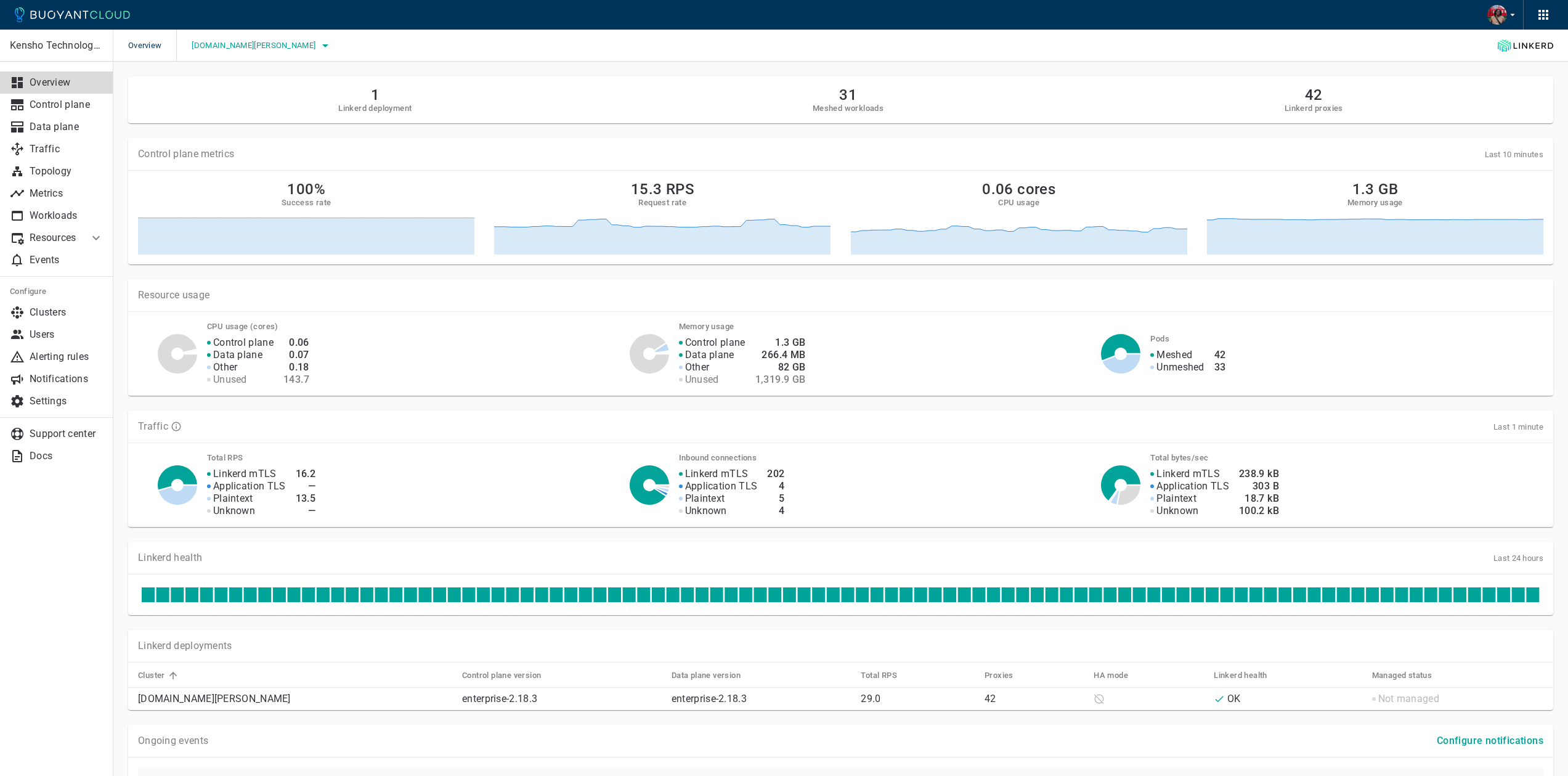
click at [302, 51] on button "[DOMAIN_NAME][PERSON_NAME]" at bounding box center [262, 46] width 141 height 18
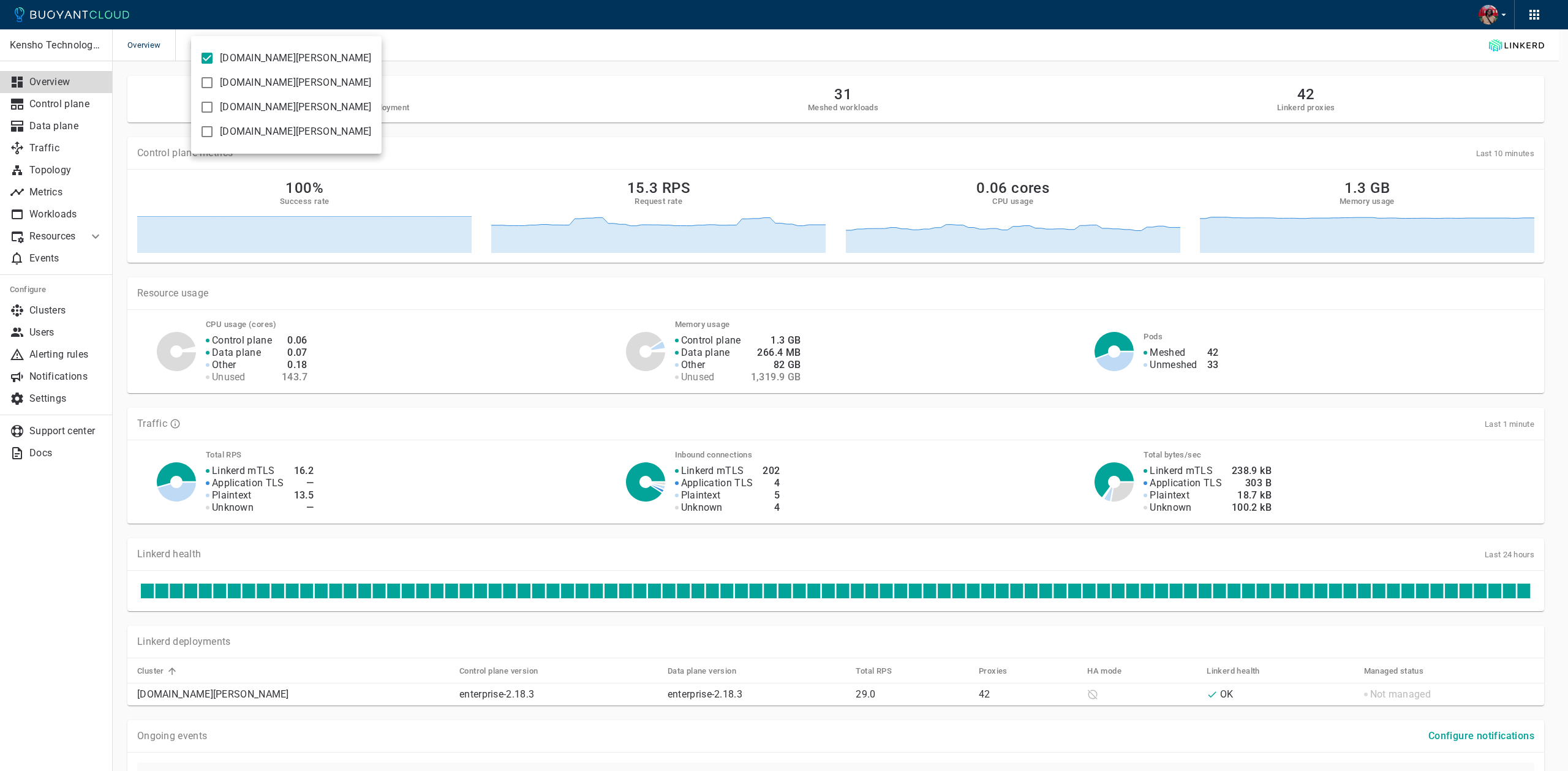
drag, startPoint x: 287, startPoint y: 61, endPoint x: 291, endPoint y: 71, distance: 10.8
click at [289, 61] on span "[DOMAIN_NAME][PERSON_NAME]" at bounding box center [296, 58] width 152 height 12
click at [214, 61] on input "[DOMAIN_NAME][PERSON_NAME]" at bounding box center [208, 58] width 15 height 15
checkbox input "false"
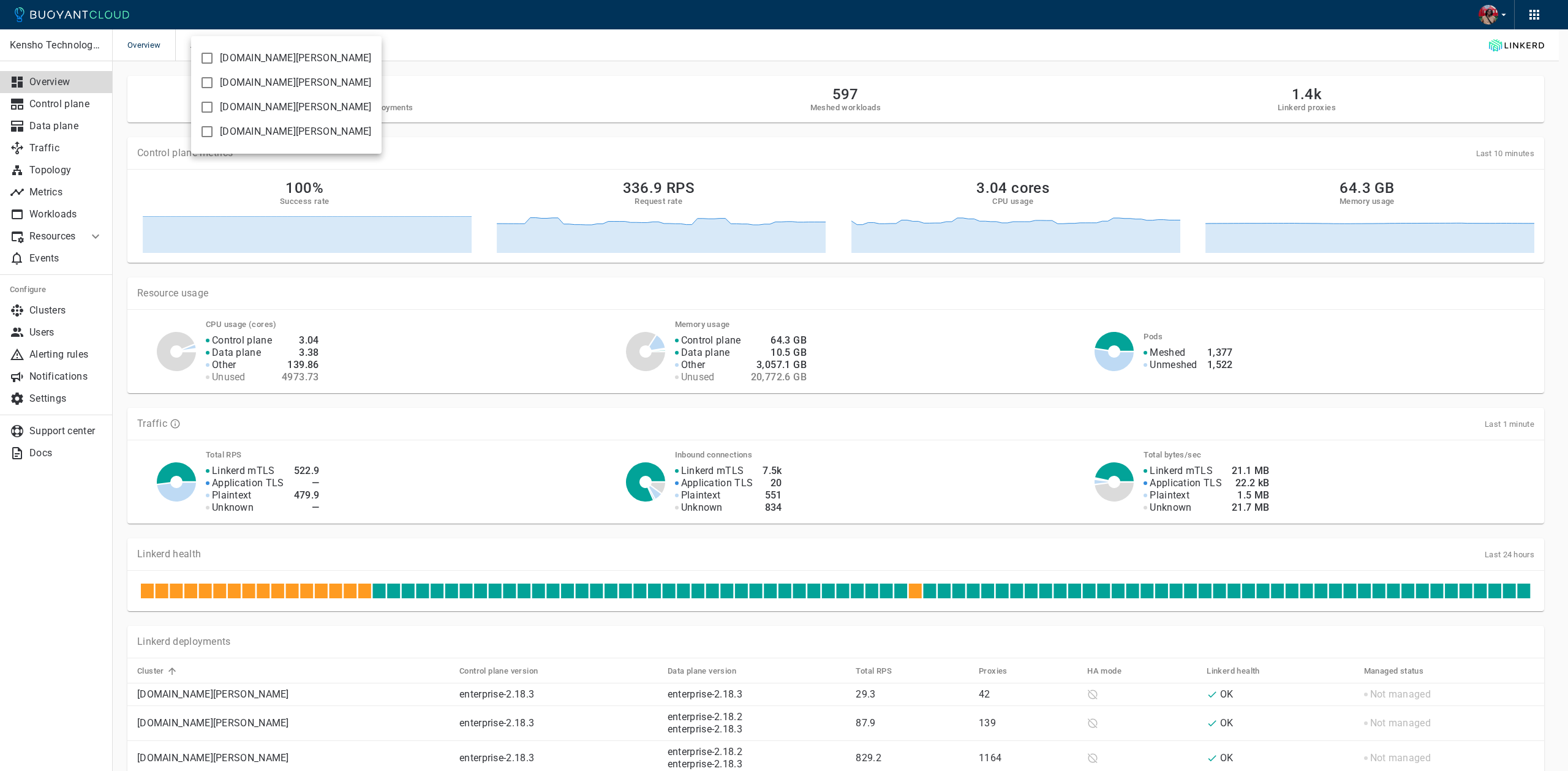
click at [291, 76] on label "[DOMAIN_NAME][PERSON_NAME]" at bounding box center [283, 83] width 178 height 25
click at [214, 76] on input "[DOMAIN_NAME][PERSON_NAME]" at bounding box center [208, 83] width 15 height 15
checkbox input "true"
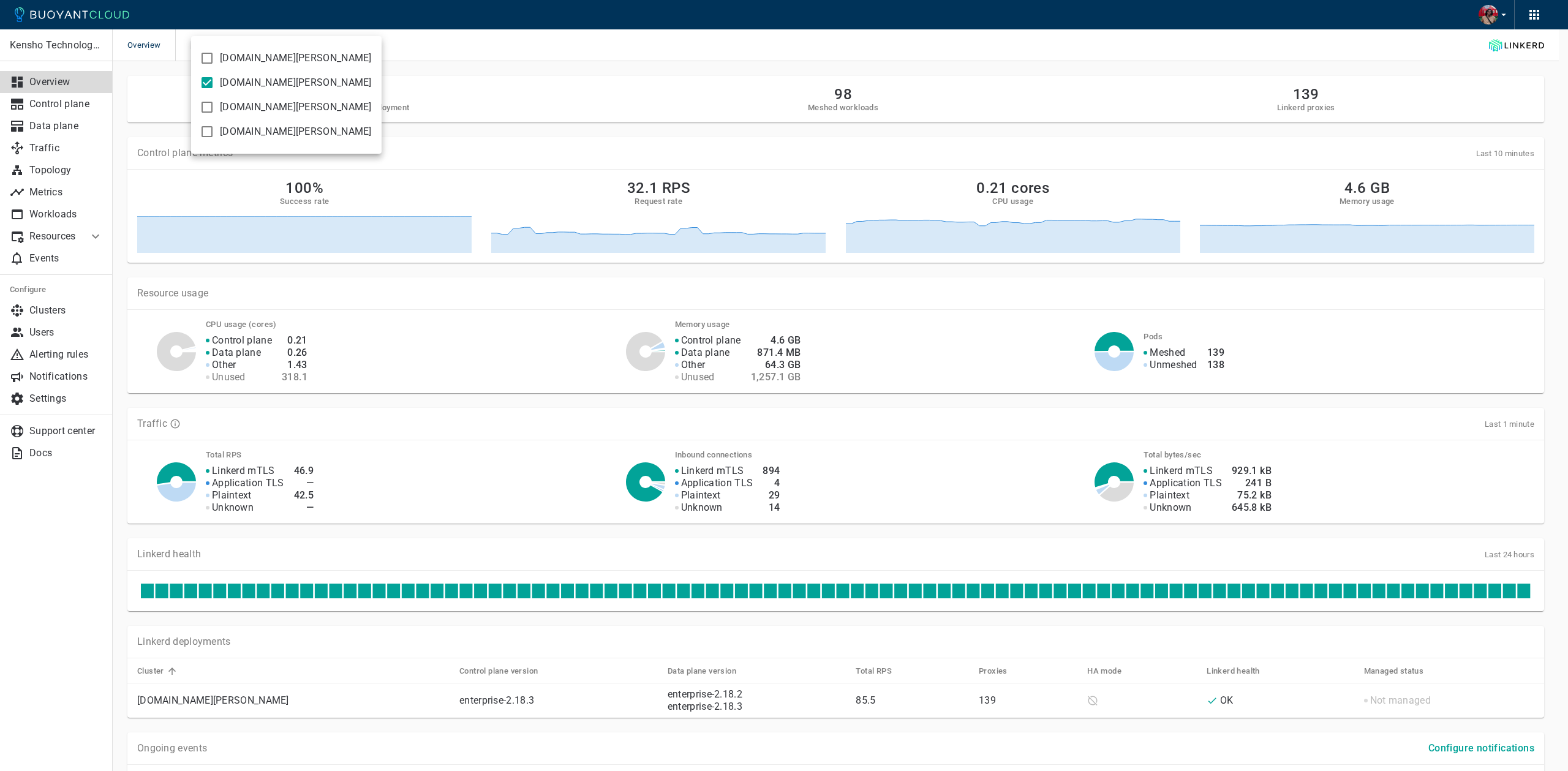
click at [439, 69] on div at bounding box center [784, 385] width 1568 height 771
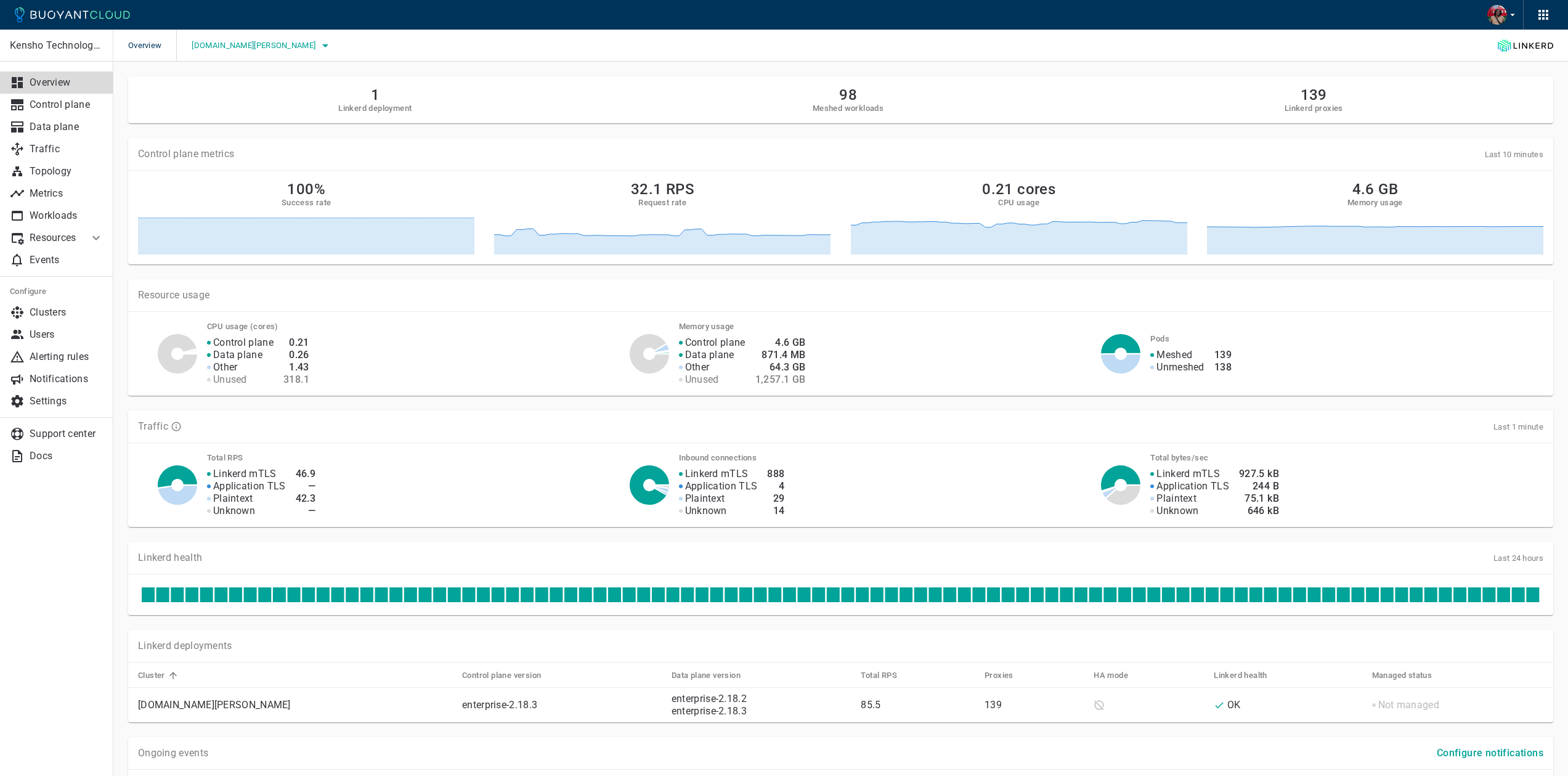
click at [260, 37] on button "[DOMAIN_NAME][PERSON_NAME]" at bounding box center [262, 46] width 141 height 18
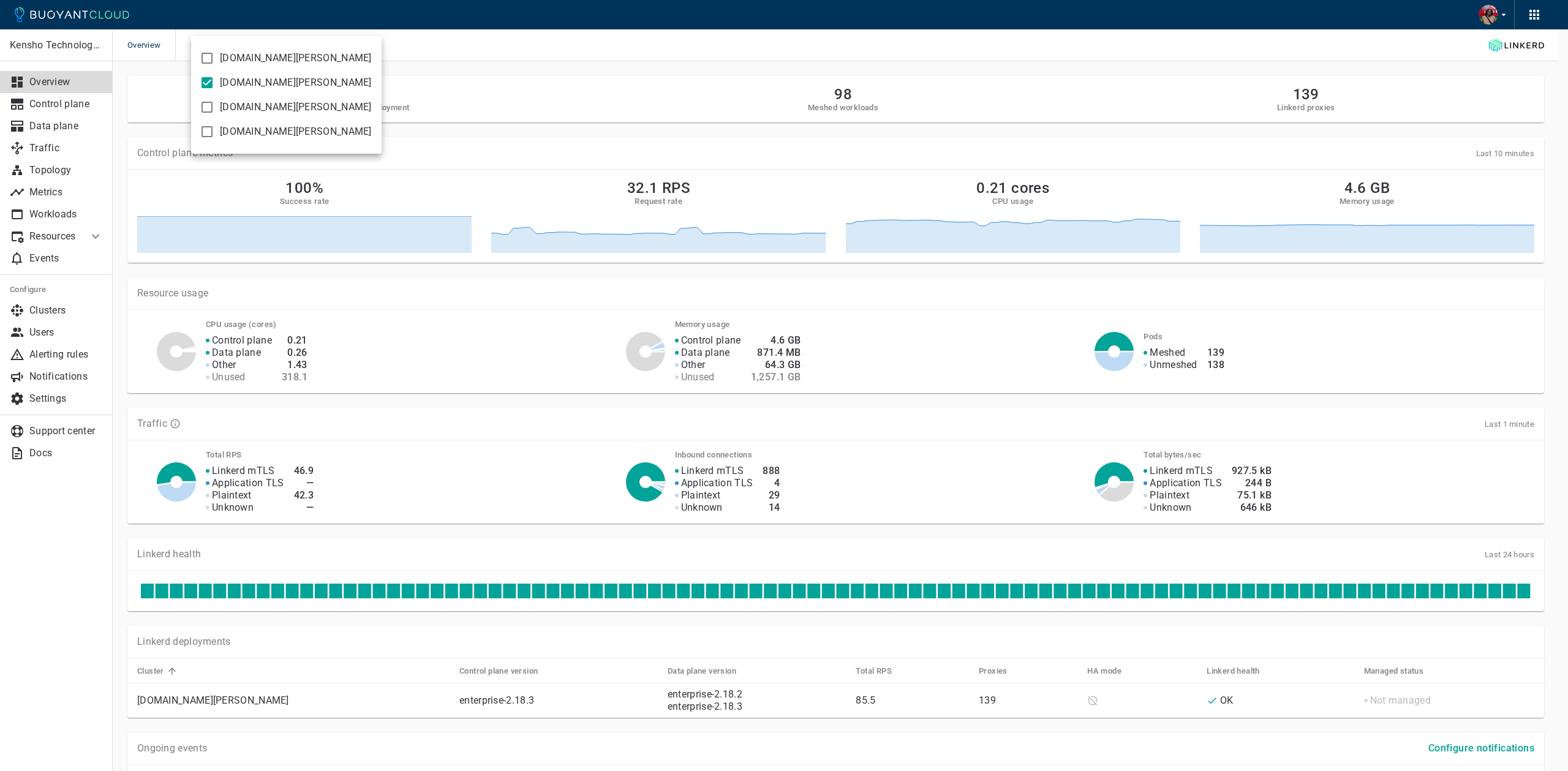
click at [273, 110] on span "[DOMAIN_NAME][PERSON_NAME]" at bounding box center [296, 107] width 152 height 12
click at [214, 110] on input "[DOMAIN_NAME][PERSON_NAME]" at bounding box center [208, 107] width 15 height 15
checkbox input "true"
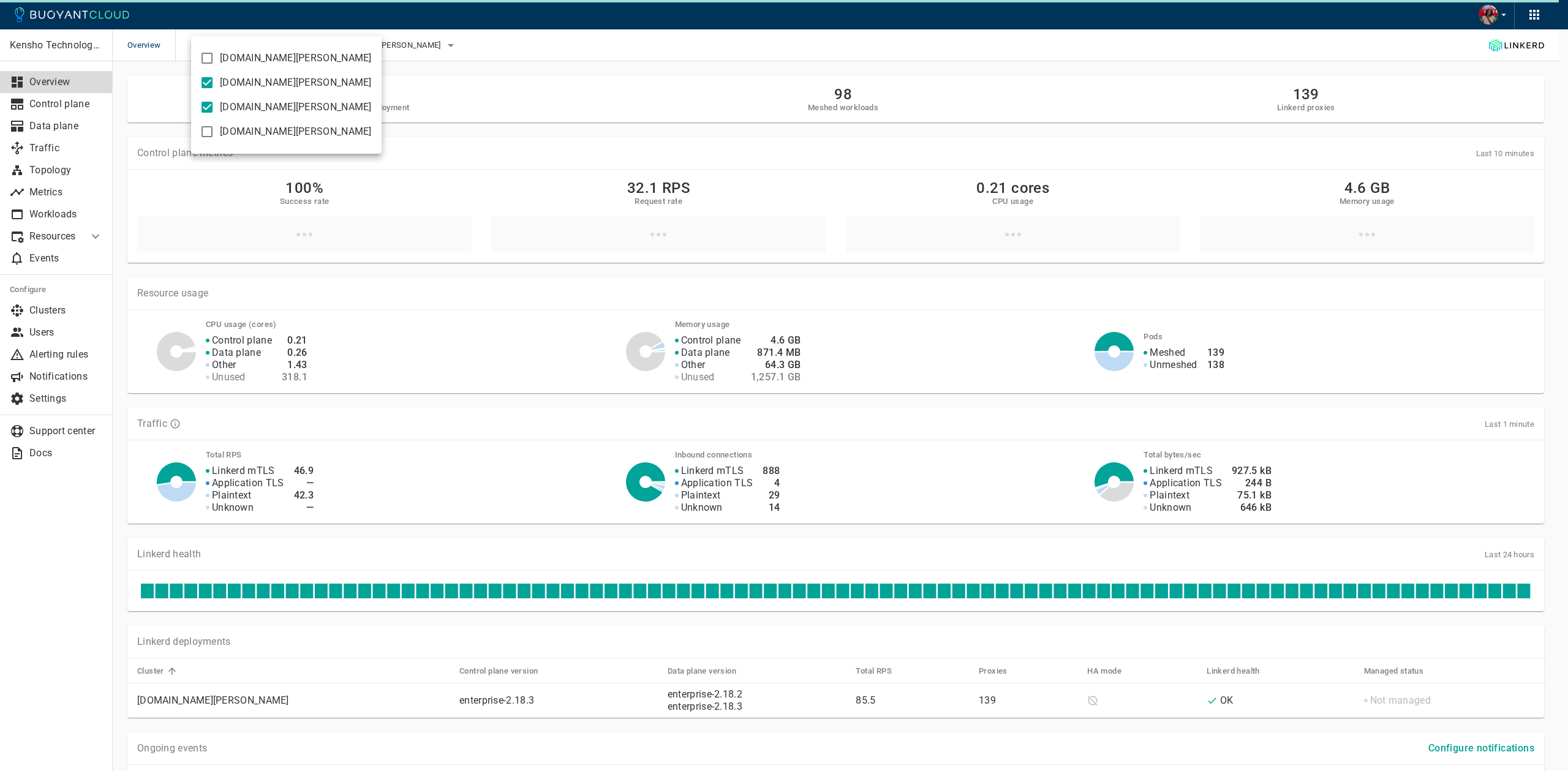
click at [100, 82] on div at bounding box center [784, 385] width 1568 height 771
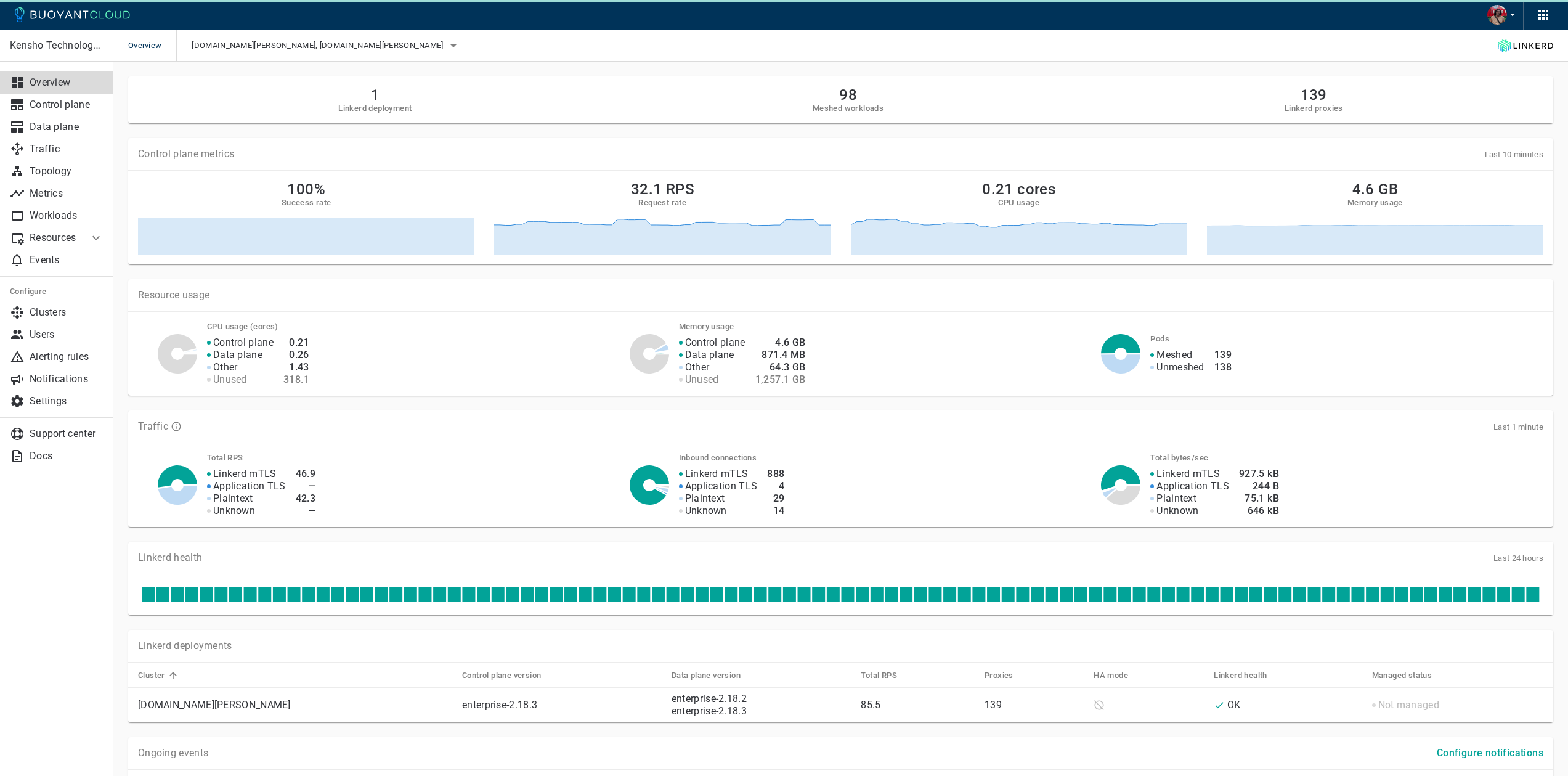
click at [68, 84] on p "Overview" at bounding box center [66, 83] width 74 height 13
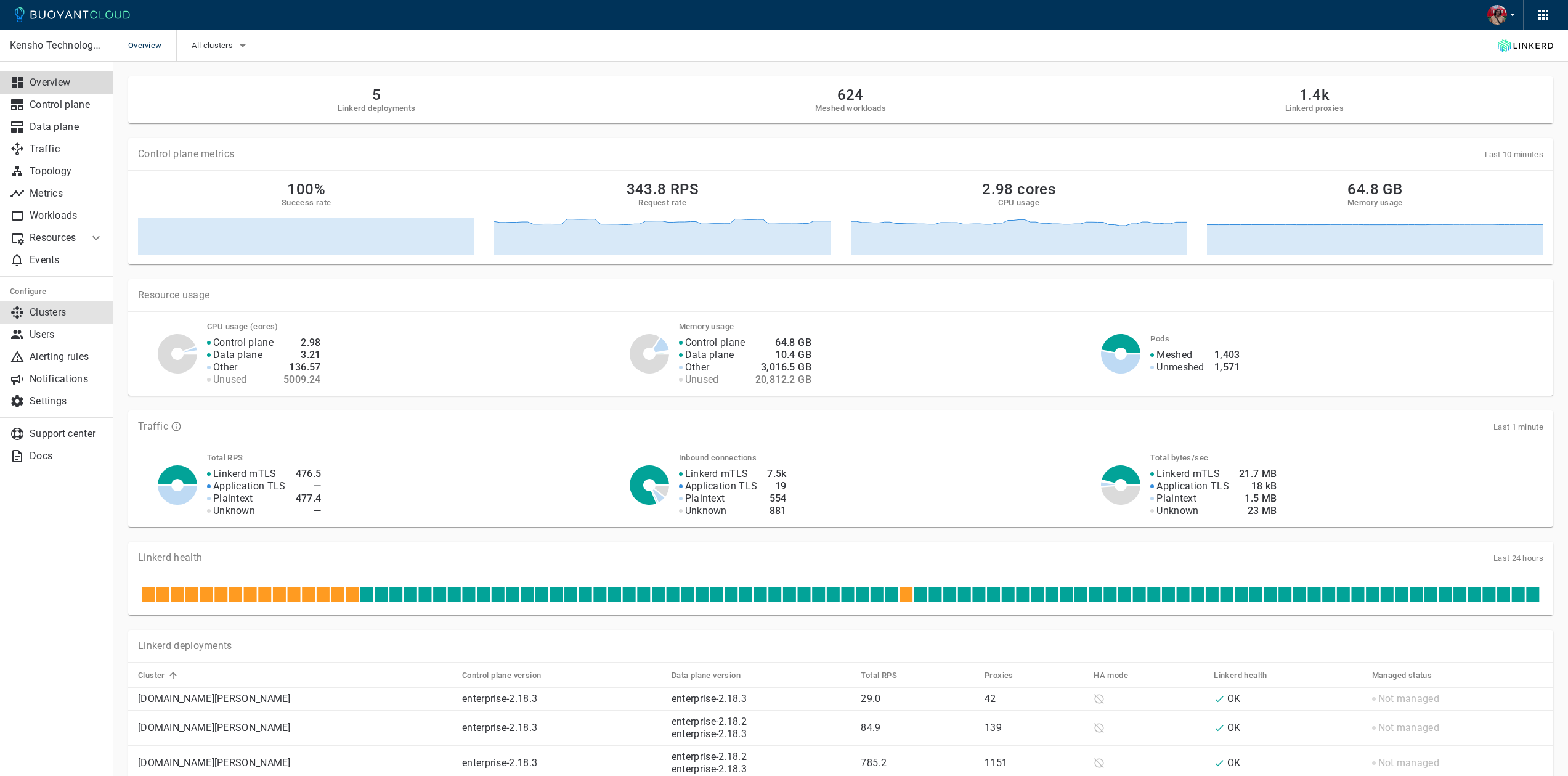
click at [55, 317] on p "Clusters" at bounding box center [66, 312] width 74 height 13
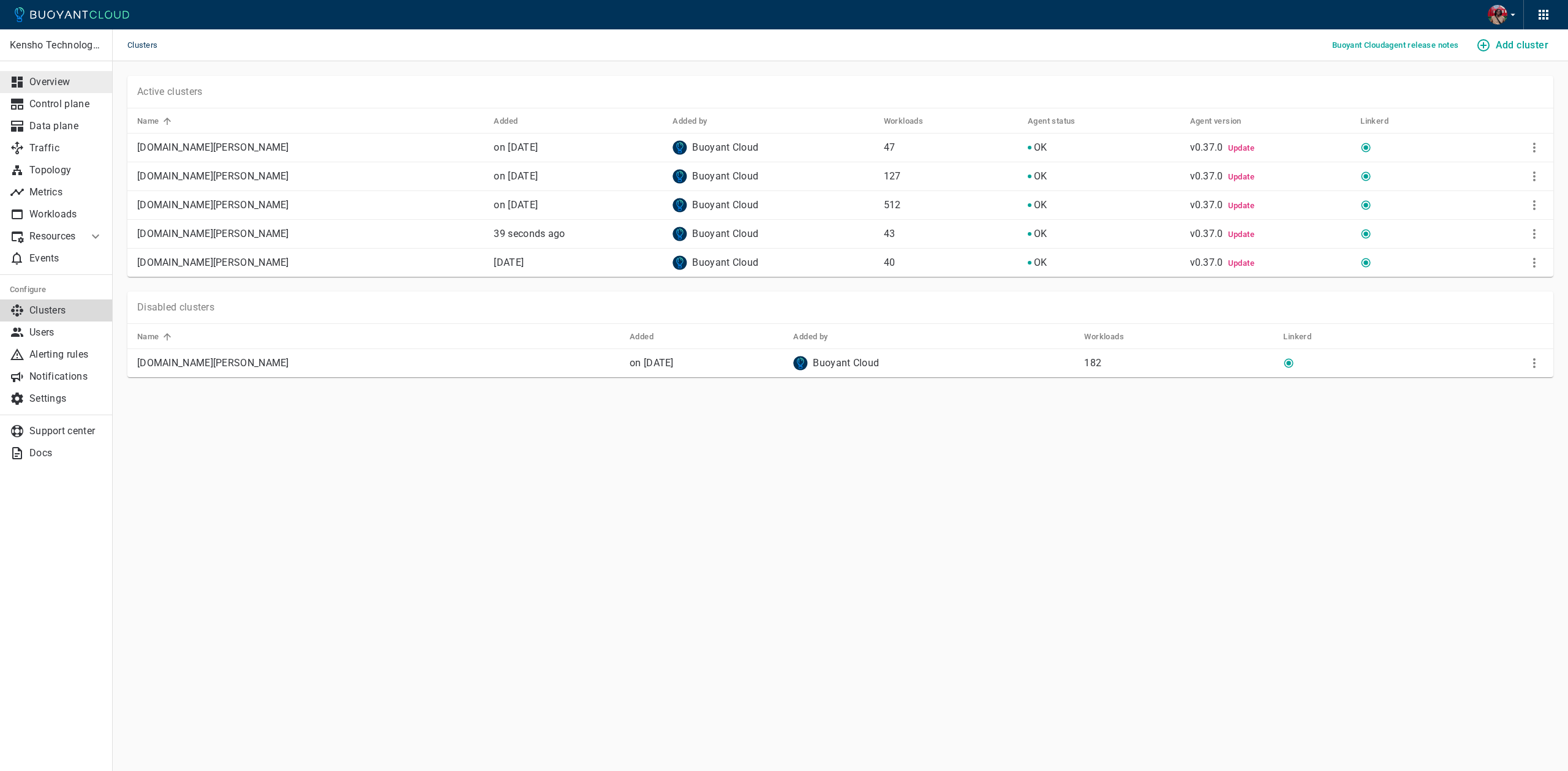
click at [69, 79] on p "Overview" at bounding box center [66, 82] width 74 height 12
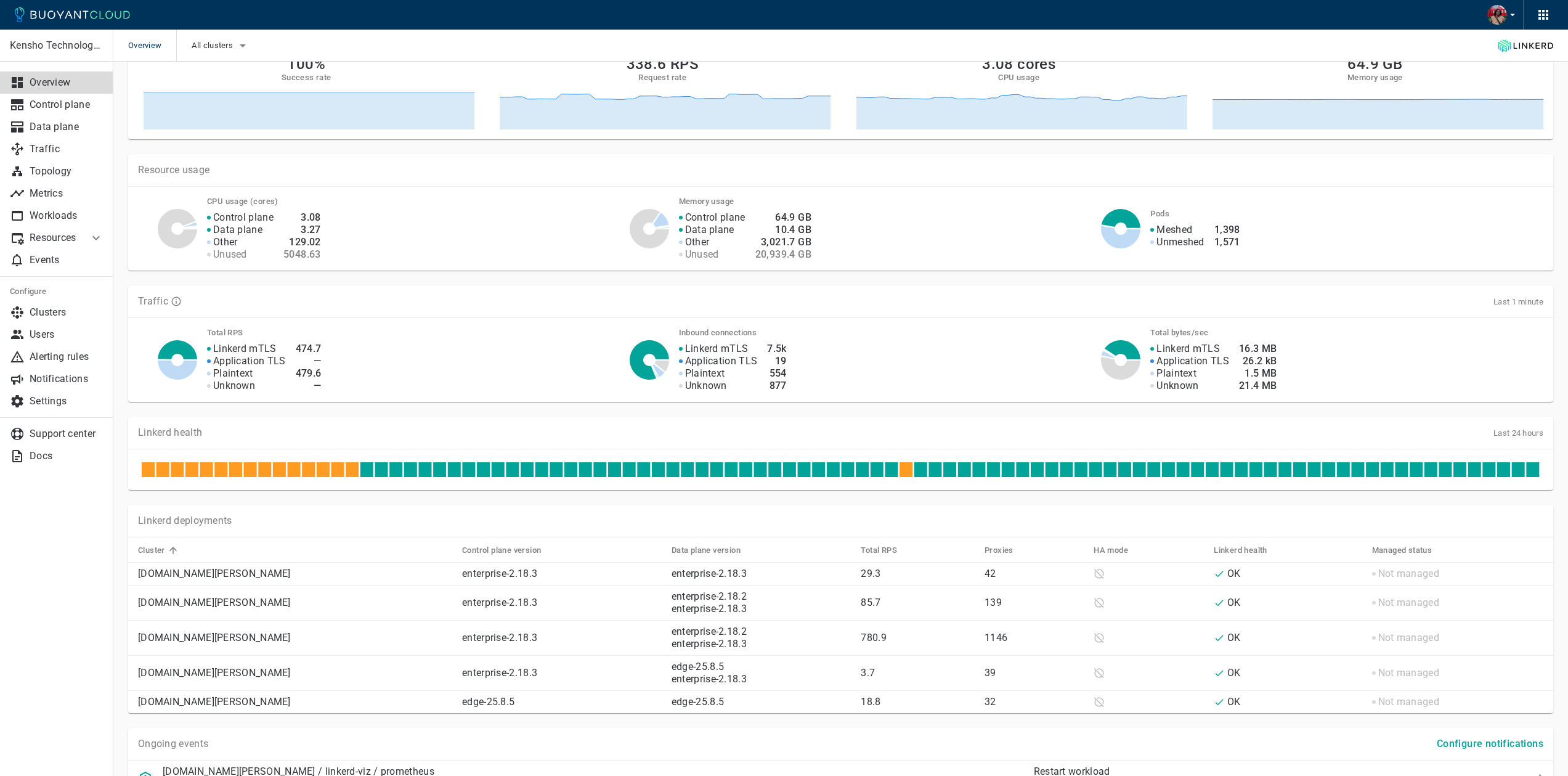
scroll to position [264, 0]
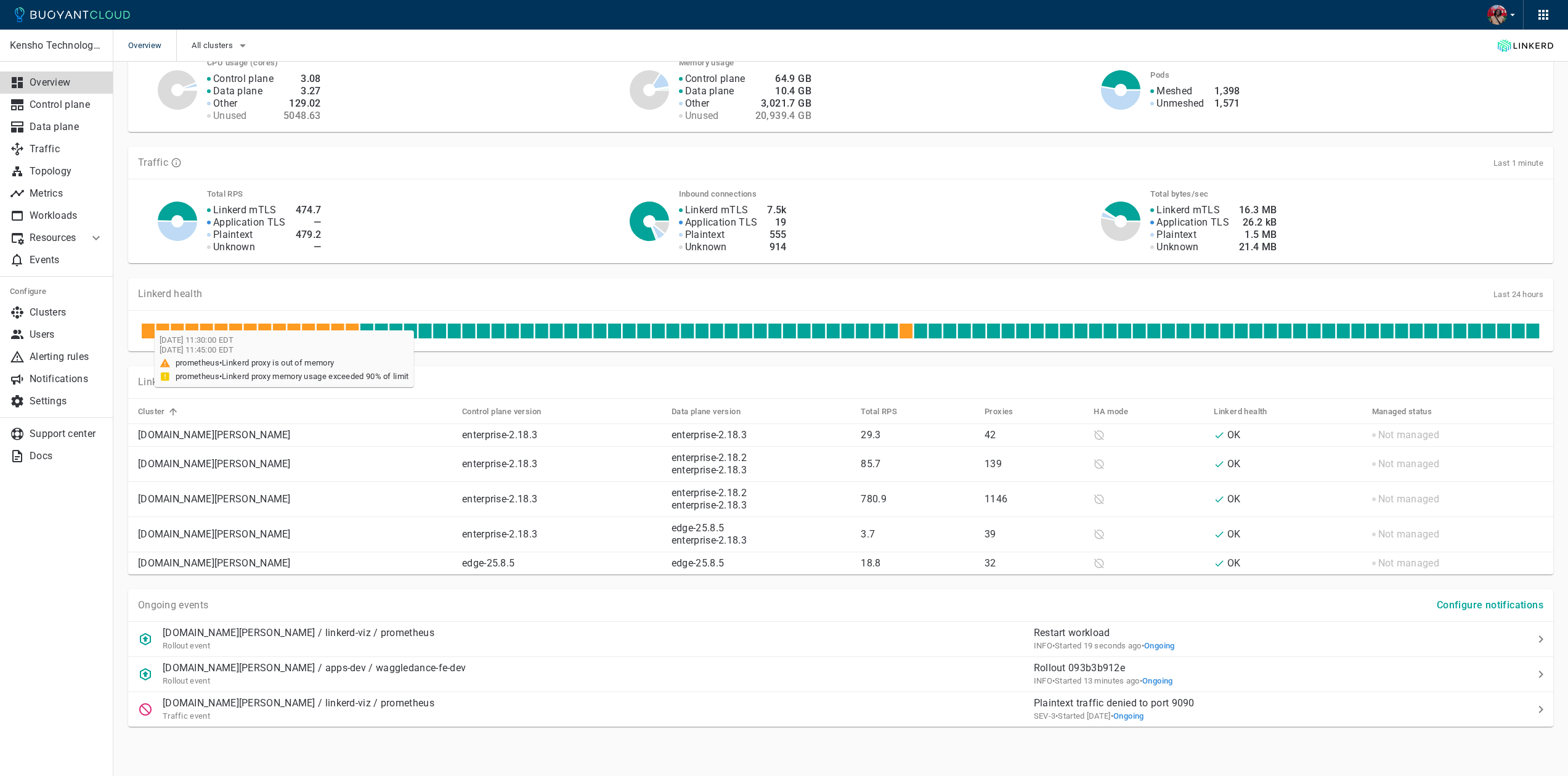
click at [149, 331] on icon at bounding box center [148, 331] width 13 height 15
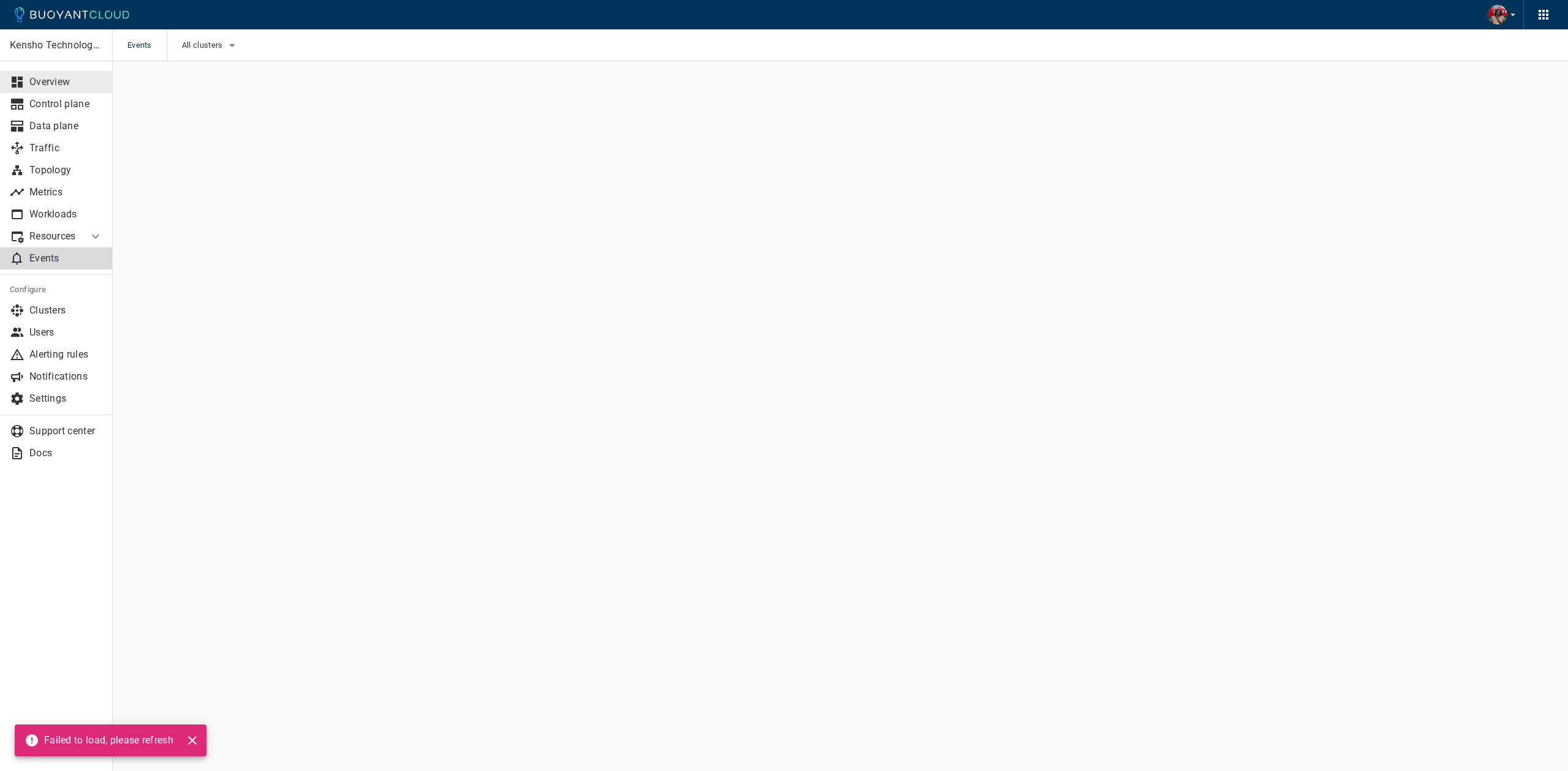
click at [80, 78] on p "Overview" at bounding box center [66, 82] width 74 height 12
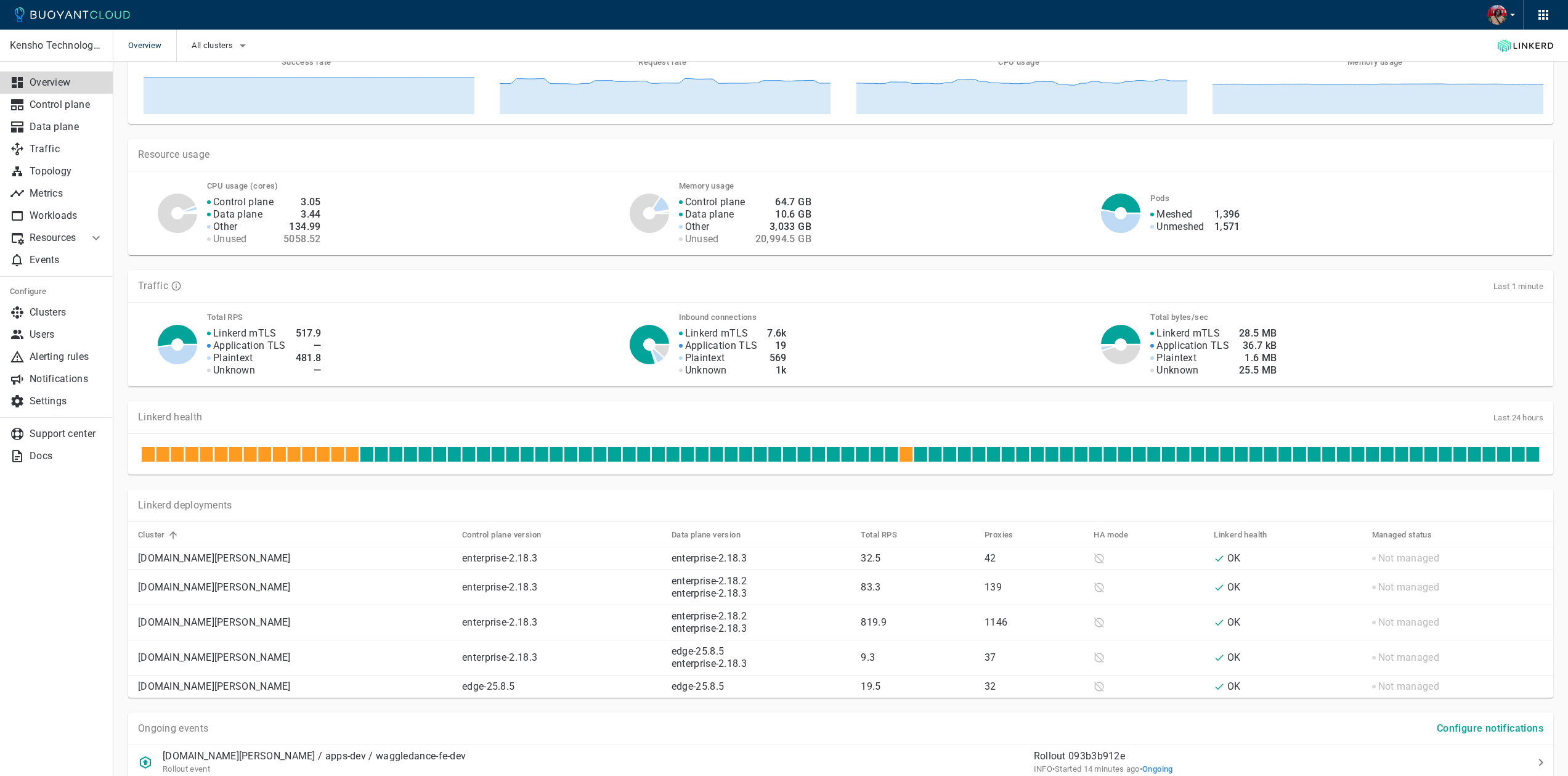
scroll to position [229, 0]
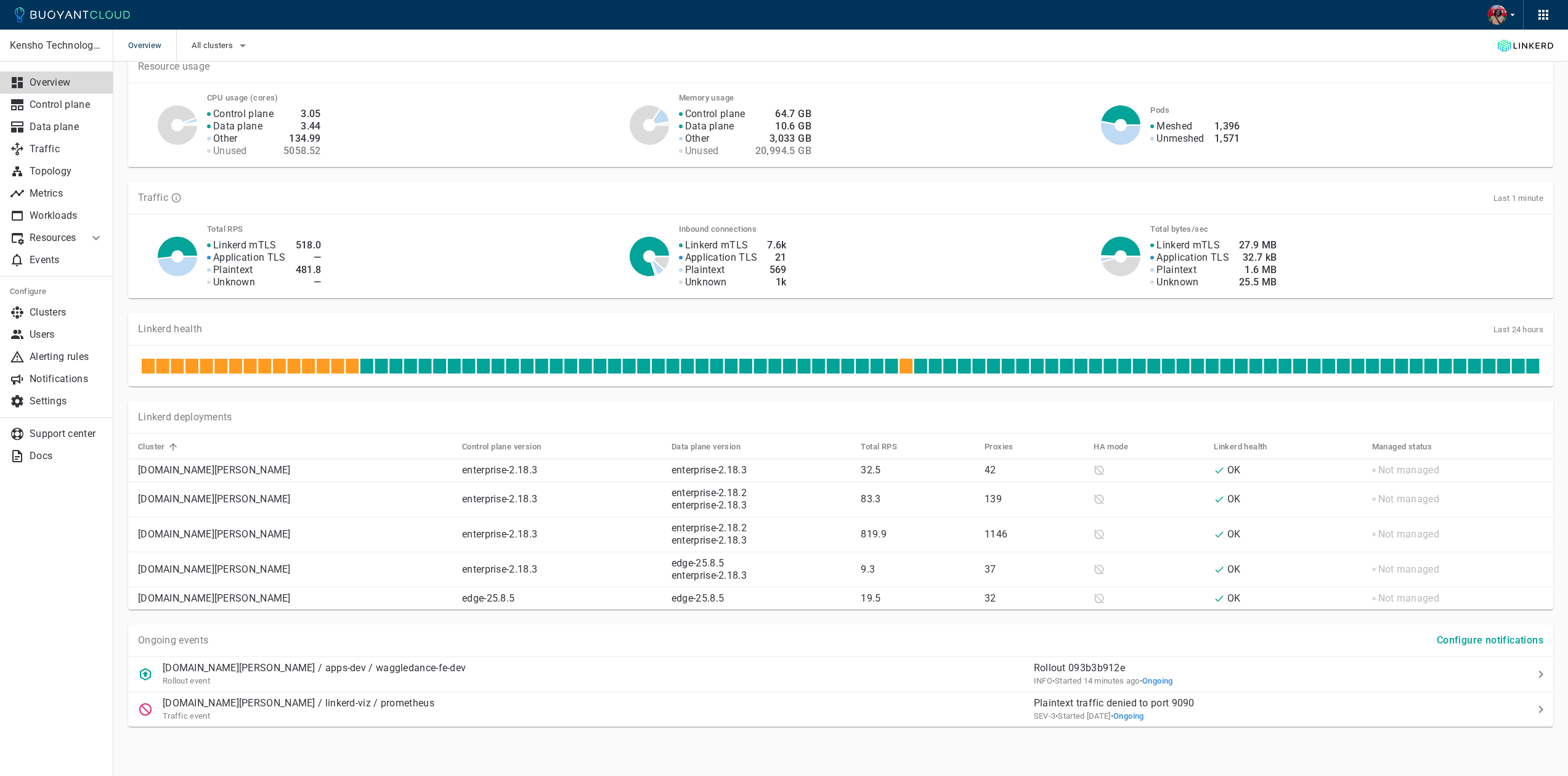
drag, startPoint x: 888, startPoint y: 368, endPoint x: 884, endPoint y: 378, distance: 10.8
click at [887, 370] on icon at bounding box center [891, 367] width 13 height 15
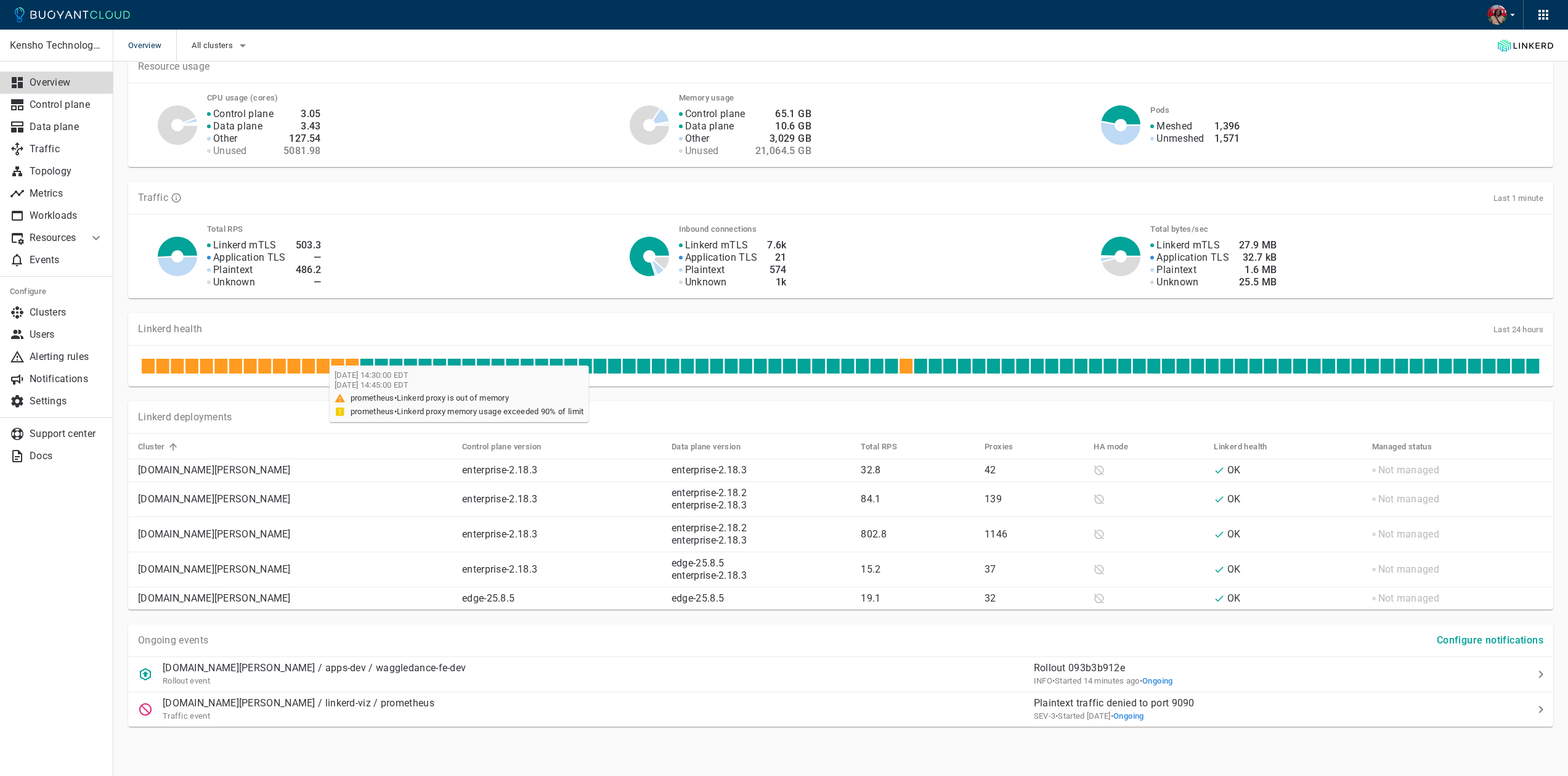
click at [325, 368] on icon at bounding box center [322, 367] width 13 height 15
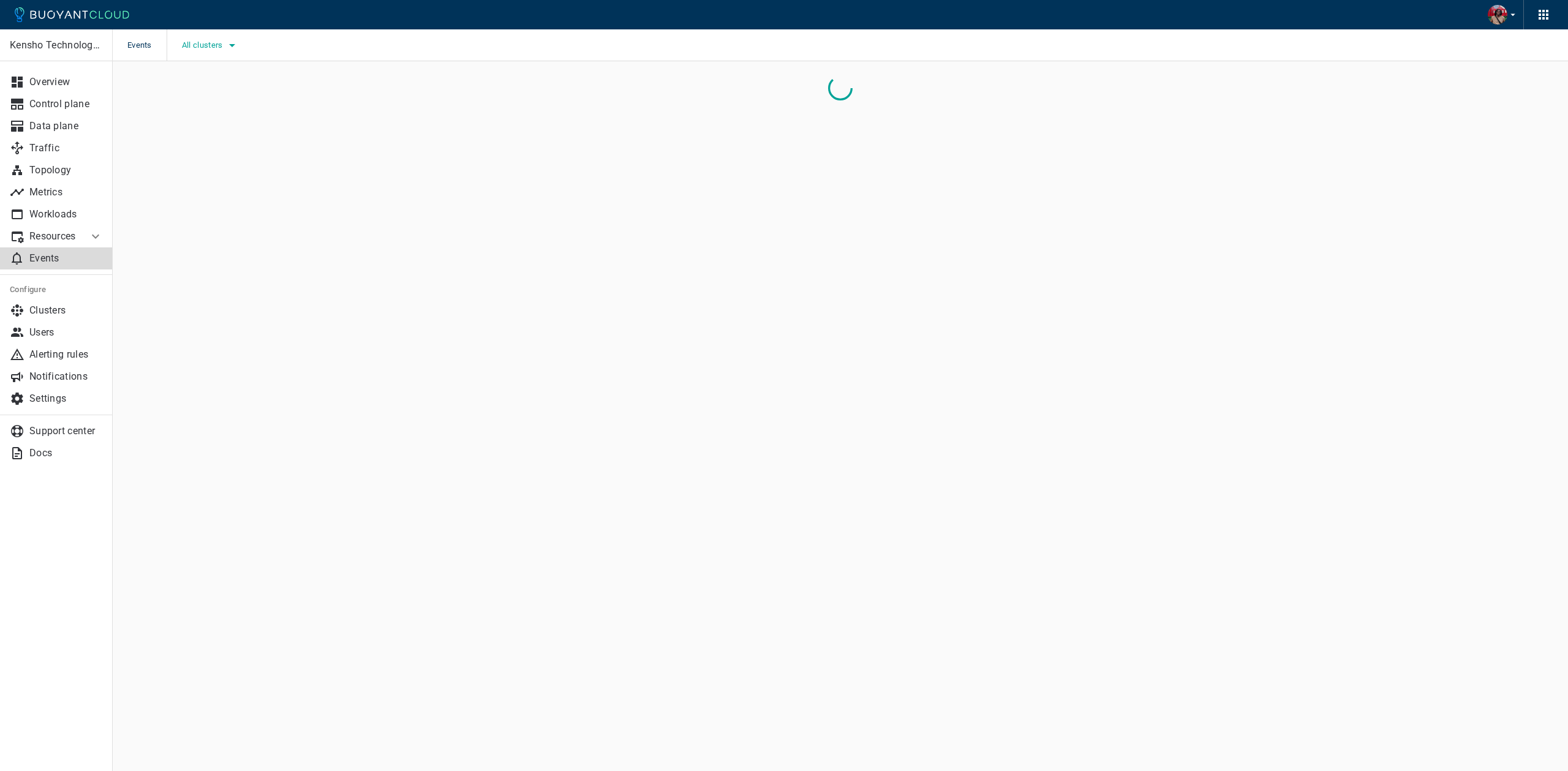
click at [217, 45] on span "All clusters" at bounding box center [203, 46] width 43 height 10
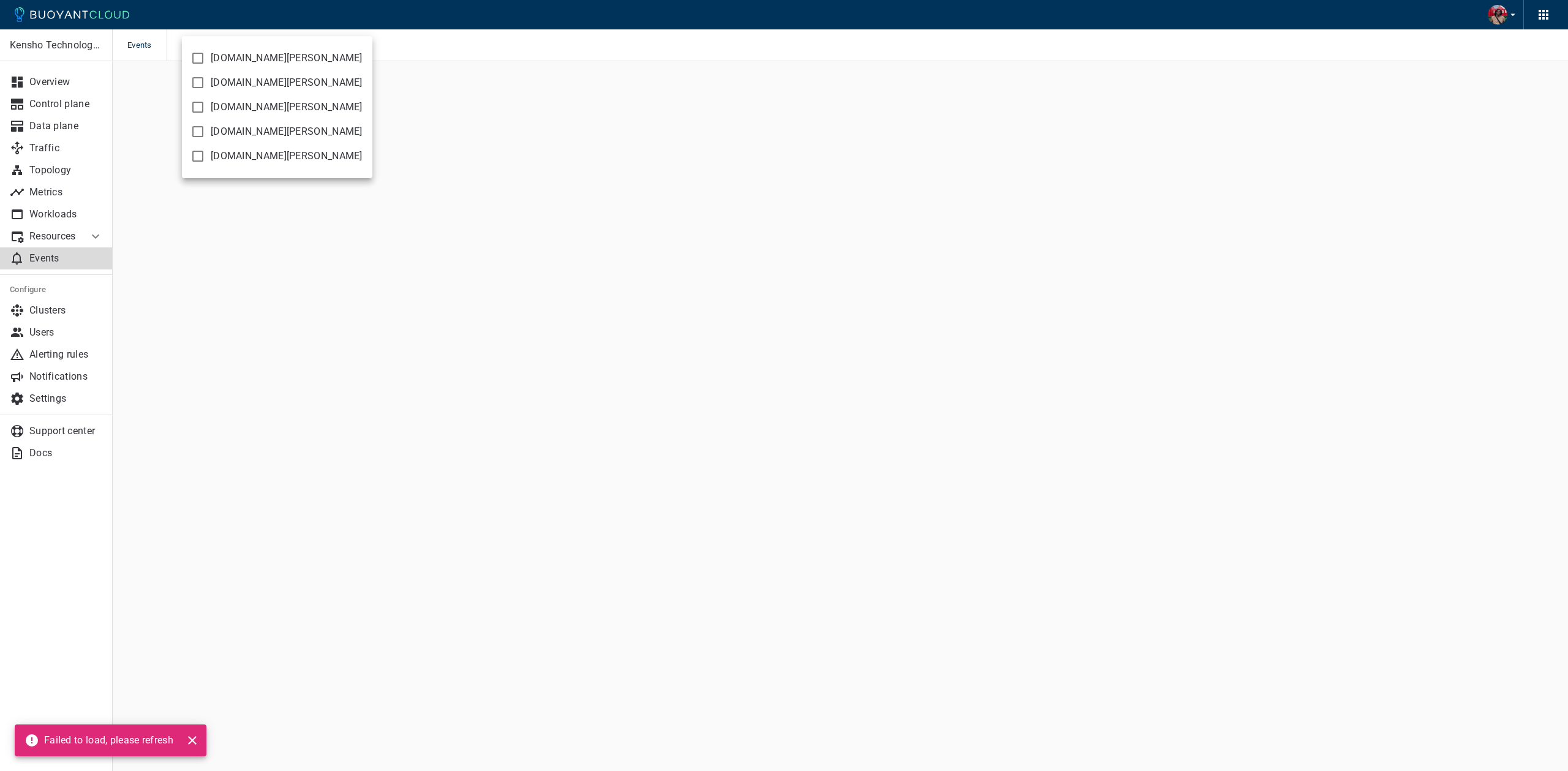
click at [197, 105] on input "[DOMAIN_NAME][PERSON_NAME]" at bounding box center [198, 107] width 15 height 15
checkbox input "true"
click at [515, 114] on div at bounding box center [784, 385] width 1568 height 771
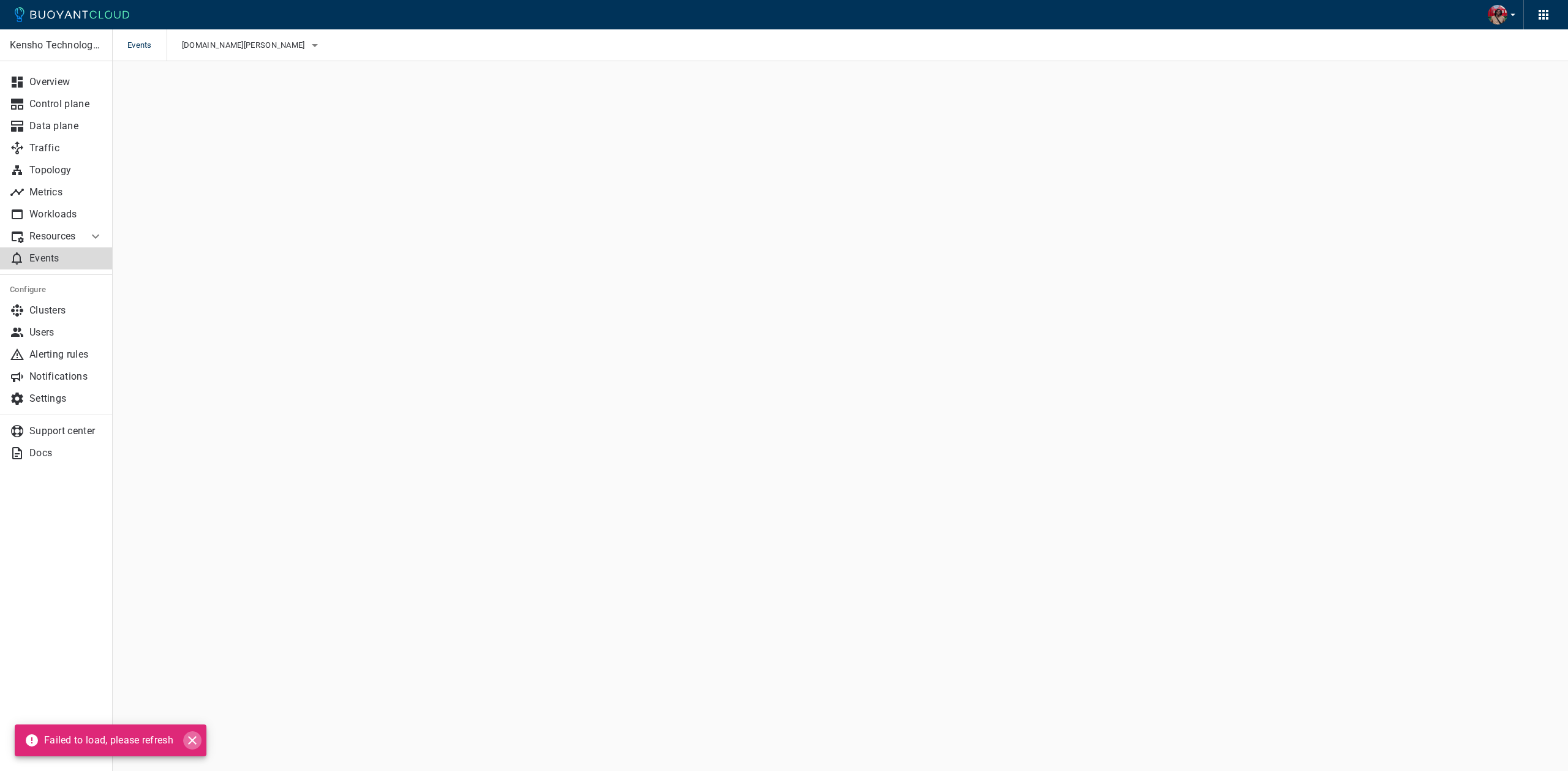
click at [193, 743] on icon "close" at bounding box center [193, 740] width 15 height 15
click at [58, 74] on link "Overview" at bounding box center [56, 82] width 113 height 22
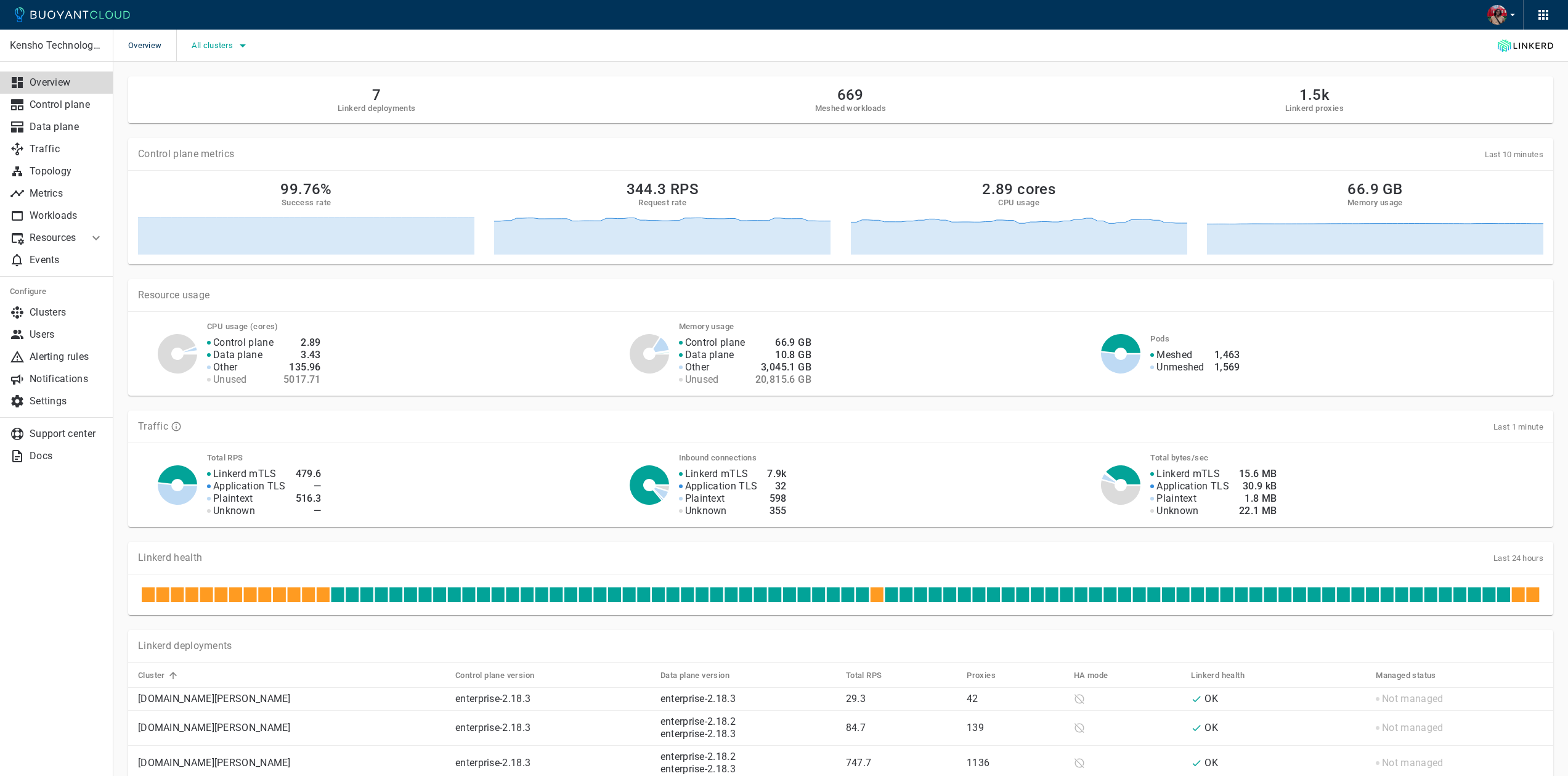
click at [225, 43] on span "All clusters" at bounding box center [214, 46] width 43 height 10
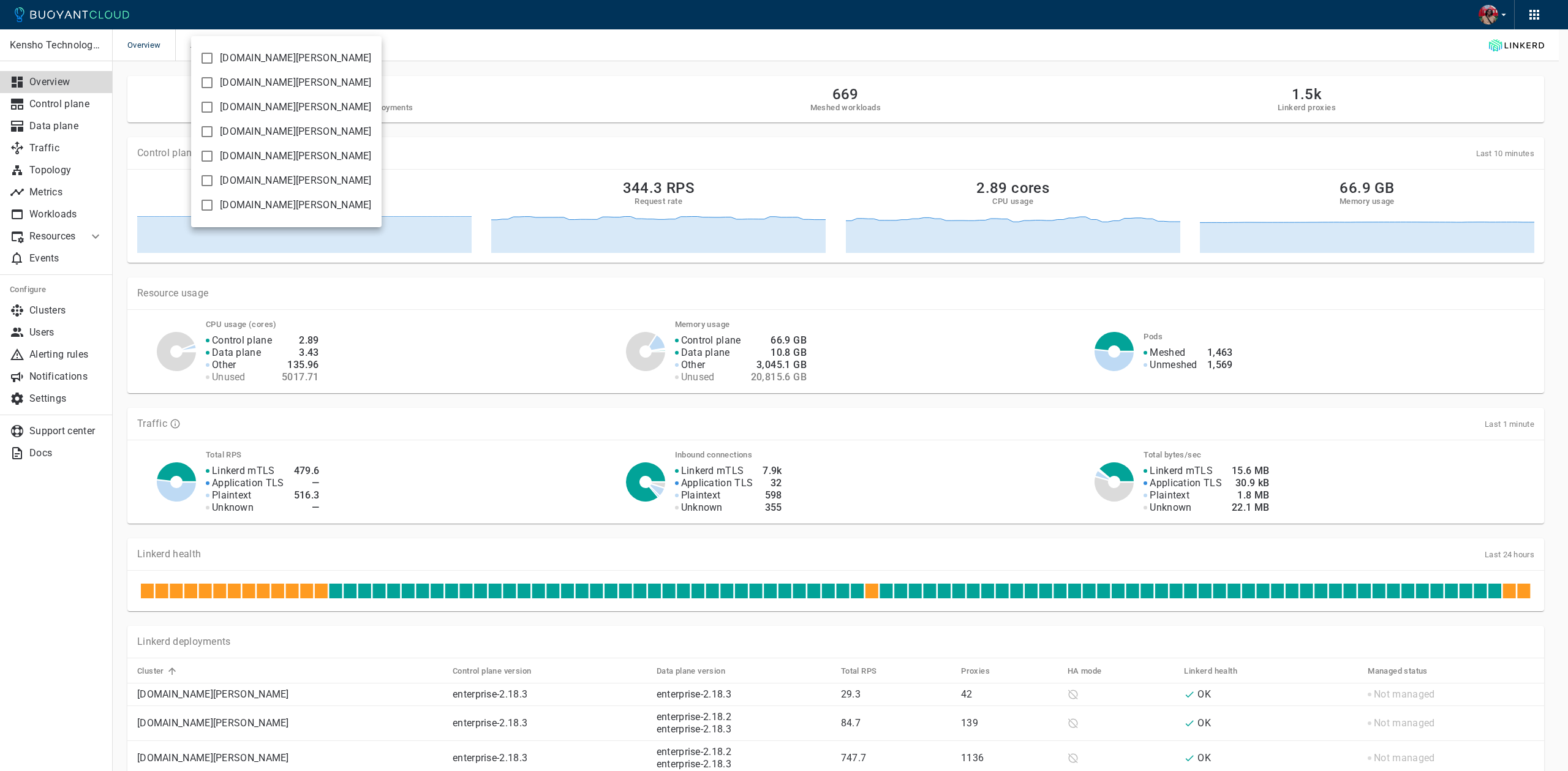
click at [607, 74] on div at bounding box center [784, 385] width 1568 height 771
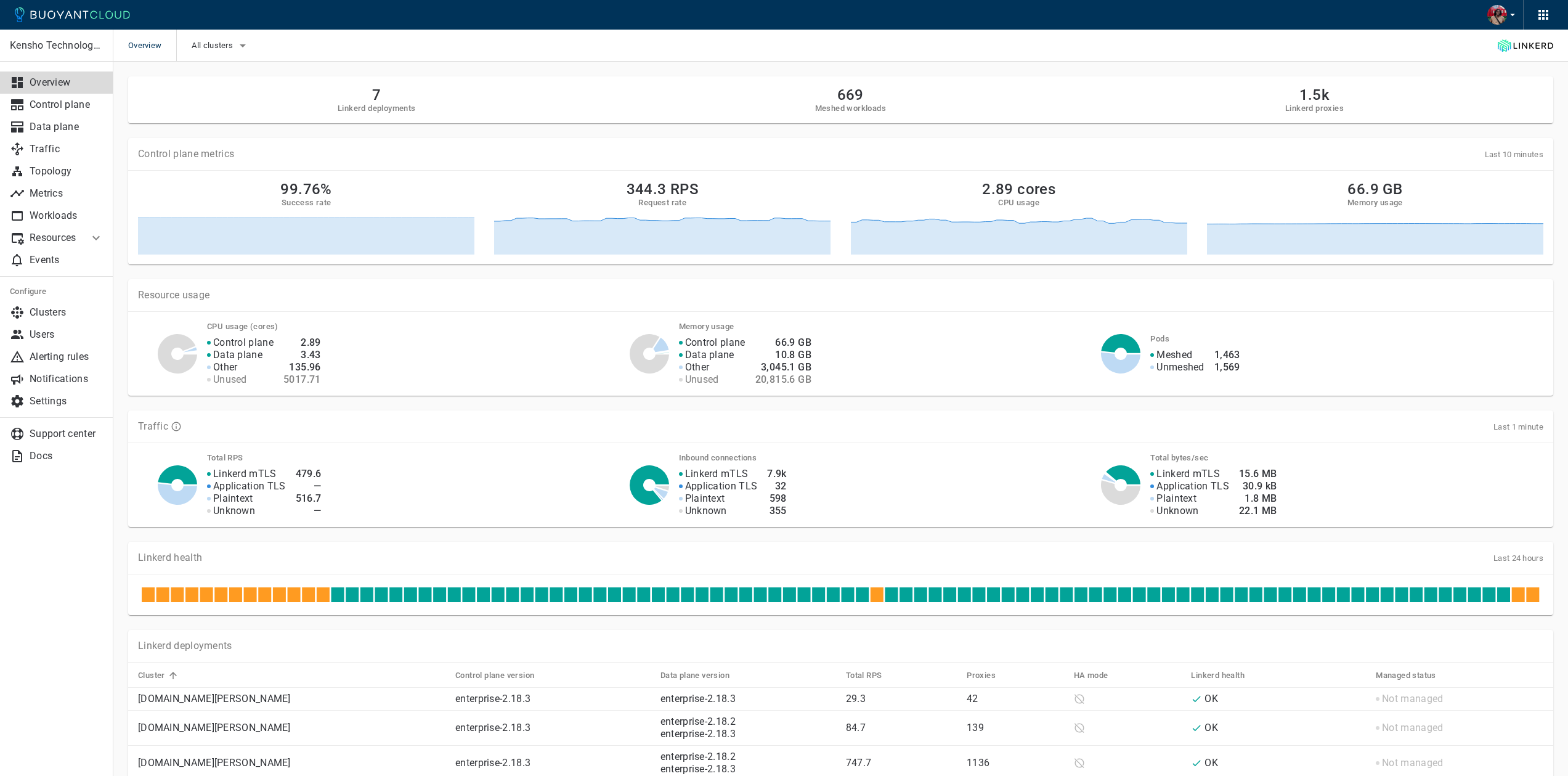
click at [1537, 599] on icon at bounding box center [1532, 595] width 13 height 15
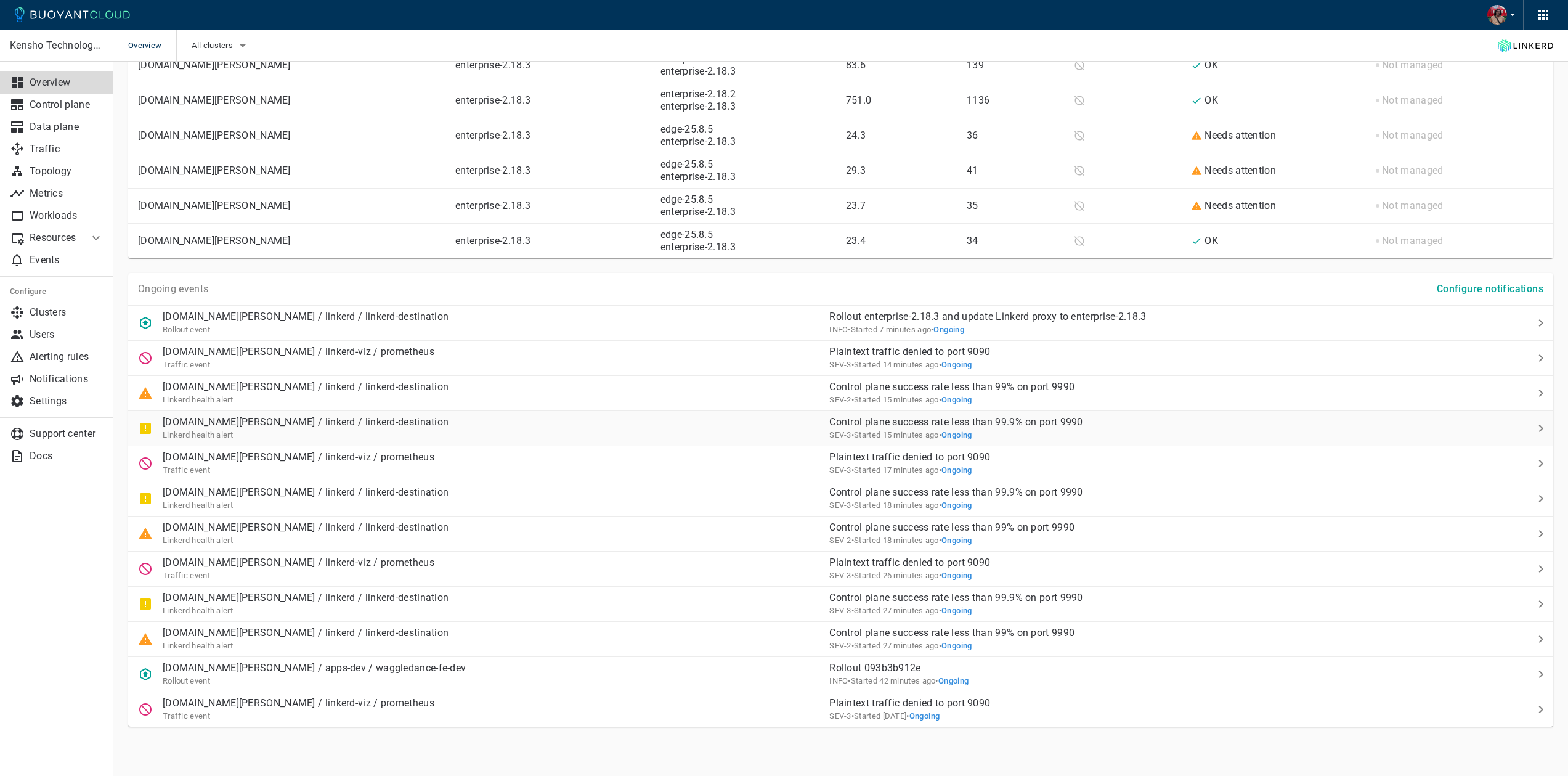
scroll to position [660, 0]
